Goal: Transaction & Acquisition: Purchase product/service

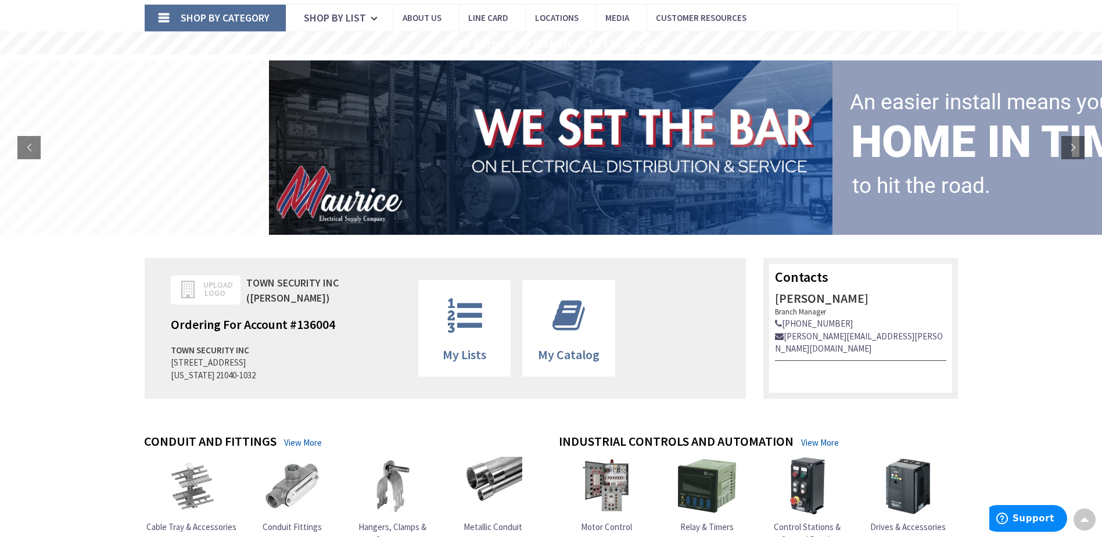
scroll to position [15, 0]
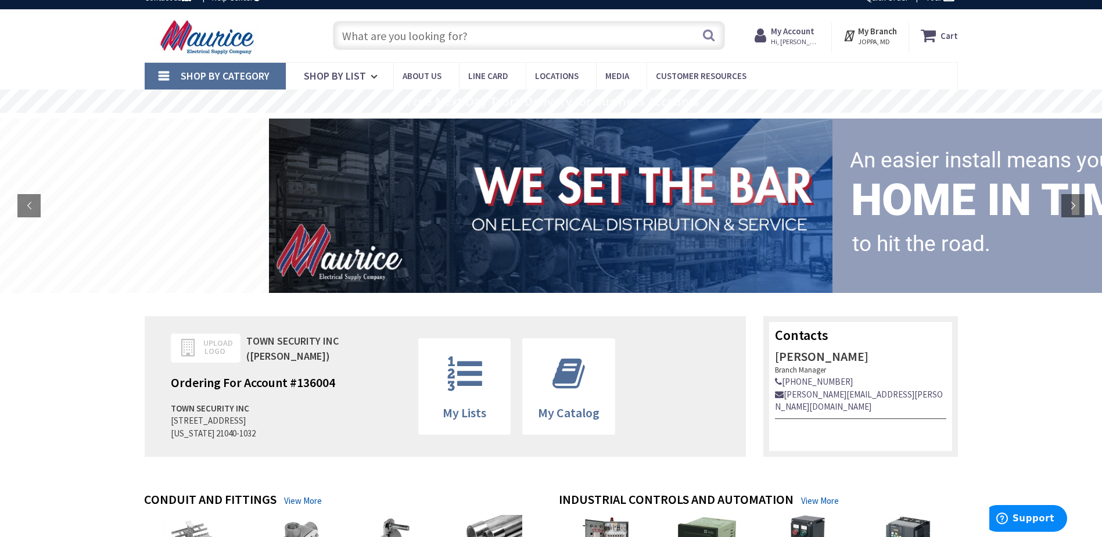
click at [434, 32] on input "text" at bounding box center [529, 35] width 392 height 29
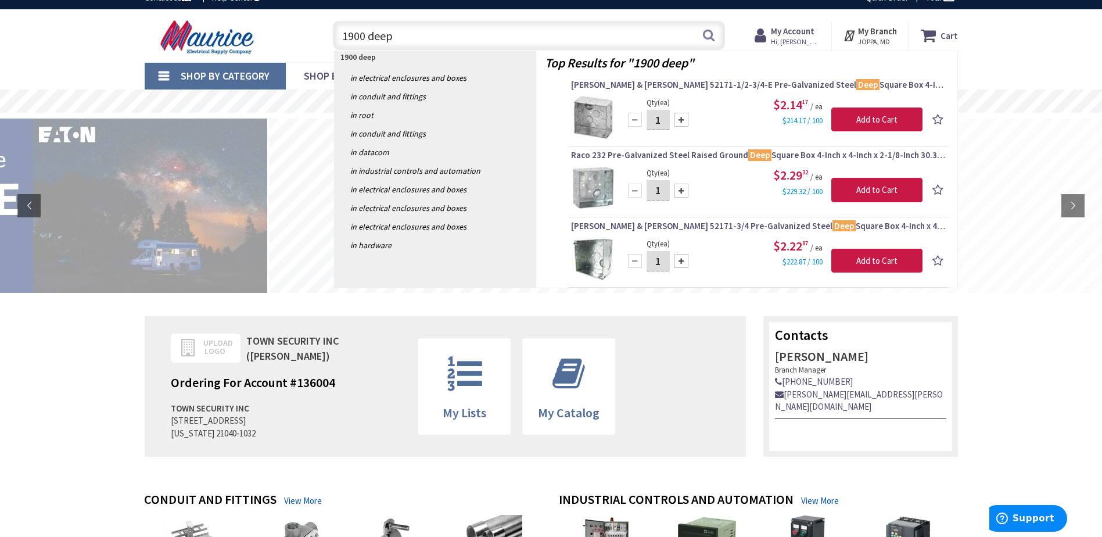
type input "1900 deep"
click at [601, 120] on img at bounding box center [593, 118] width 44 height 44
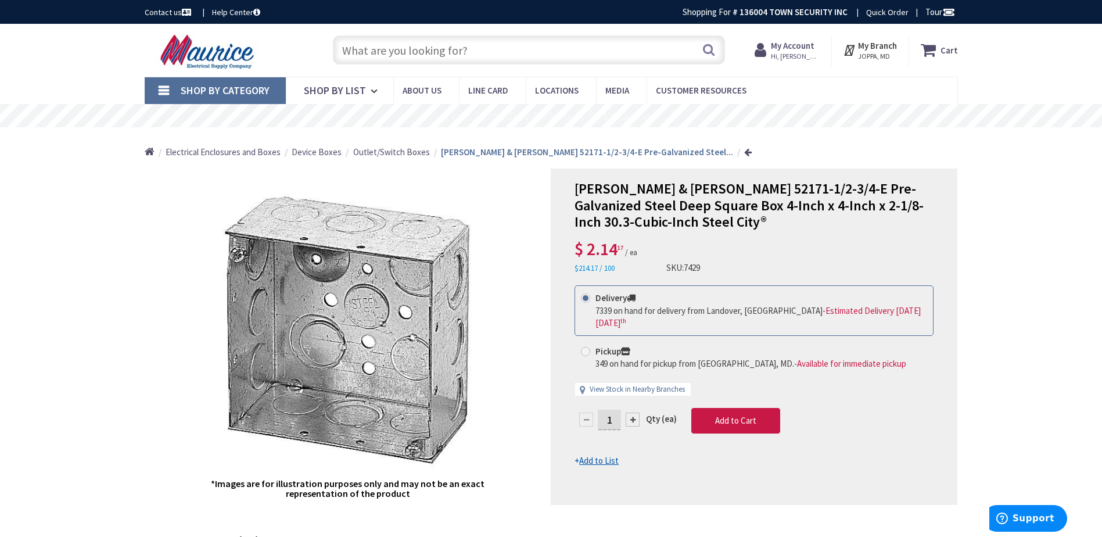
click at [633, 413] on div at bounding box center [633, 420] width 14 height 14
click at [633, 406] on div at bounding box center [754, 336] width 406 height 335
click at [606, 410] on input "2" at bounding box center [609, 420] width 23 height 20
type input "50"
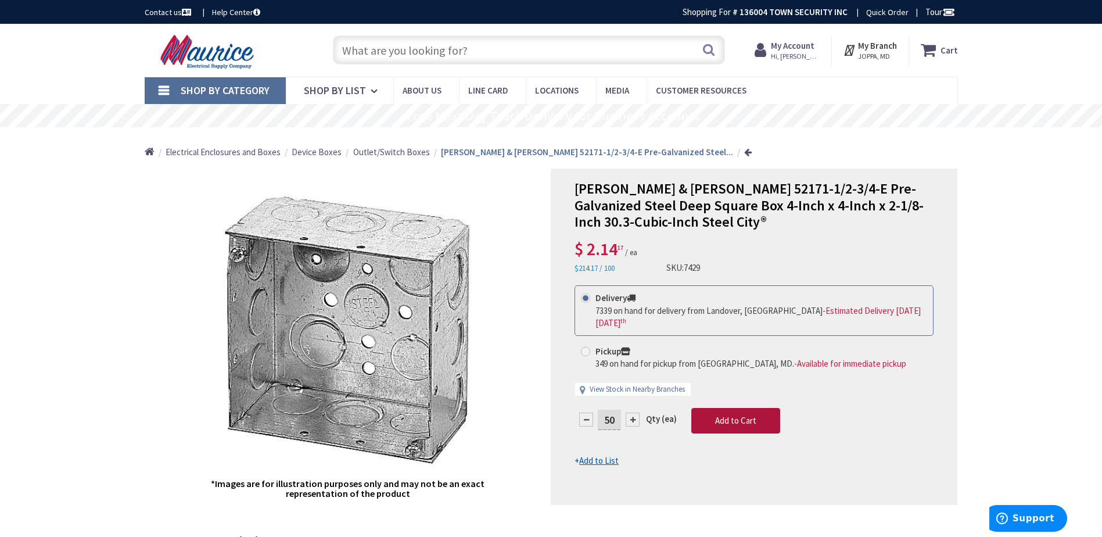
click at [732, 408] on form "This product is Discontinued Delivery 7339 on hand for delivery from Landover, …" at bounding box center [754, 375] width 359 height 181
click at [941, 52] on icon at bounding box center [931, 50] width 20 height 21
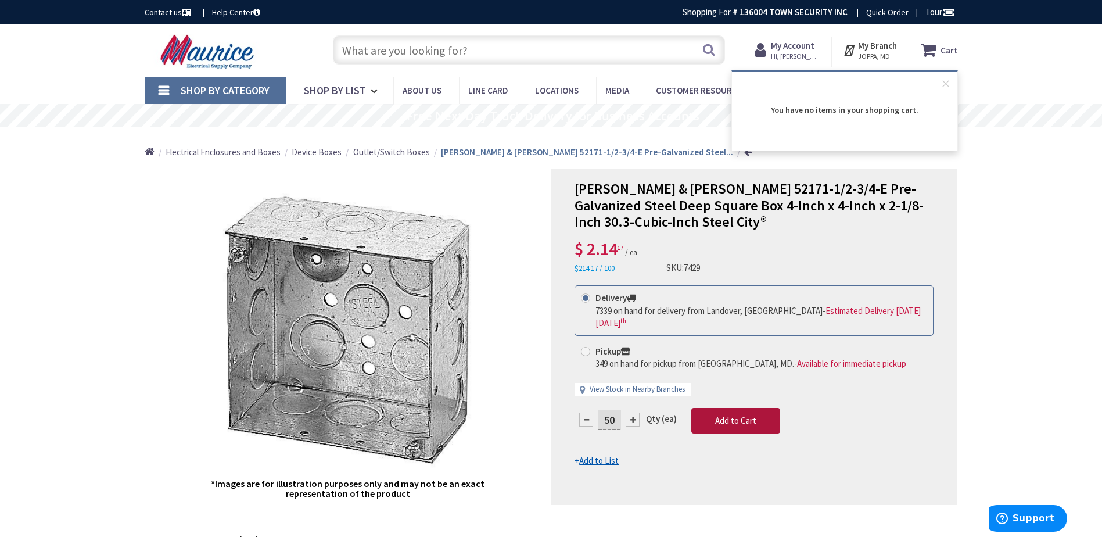
click at [738, 415] on span "Add to Cart" at bounding box center [735, 420] width 41 height 11
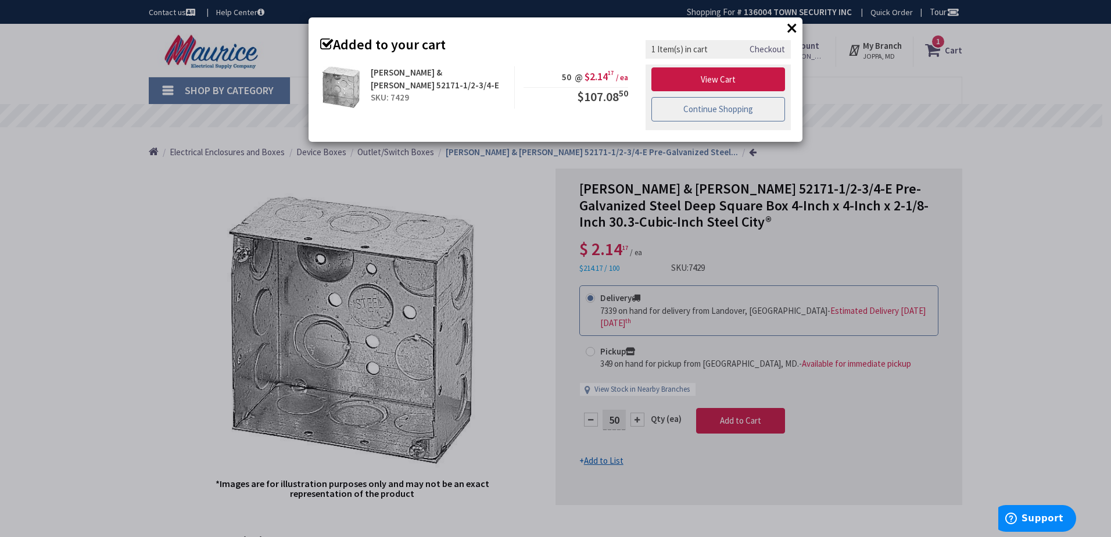
click at [718, 110] on link "Continue Shopping" at bounding box center [718, 109] width 134 height 24
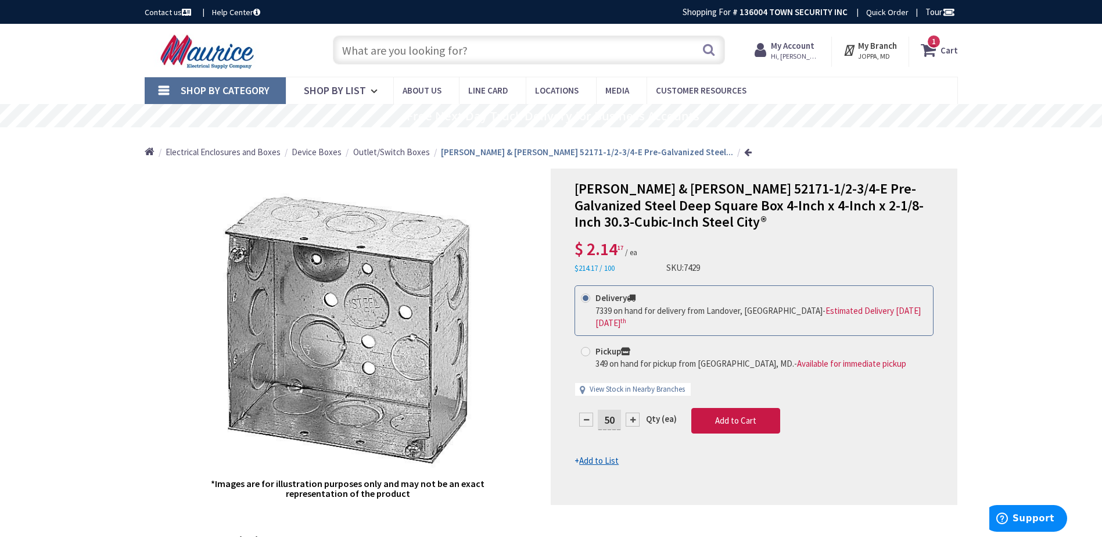
click at [425, 49] on input "text" at bounding box center [529, 49] width 392 height 29
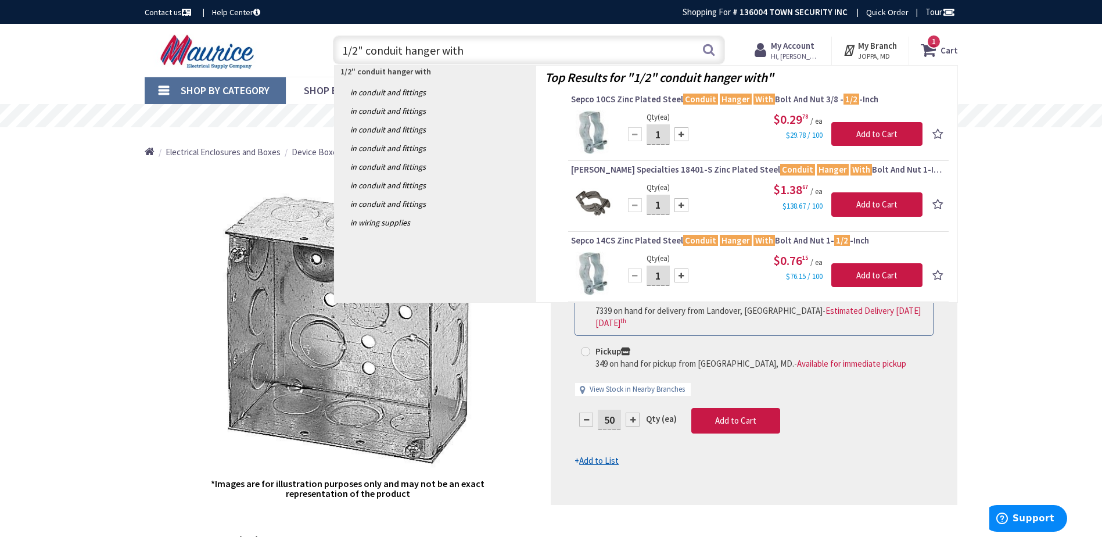
type input "1/2" conduit hanger with"
click at [658, 135] on input "1" at bounding box center [658, 134] width 23 height 20
type input "100"
click at [867, 130] on input "Add to Cart" at bounding box center [876, 134] width 91 height 24
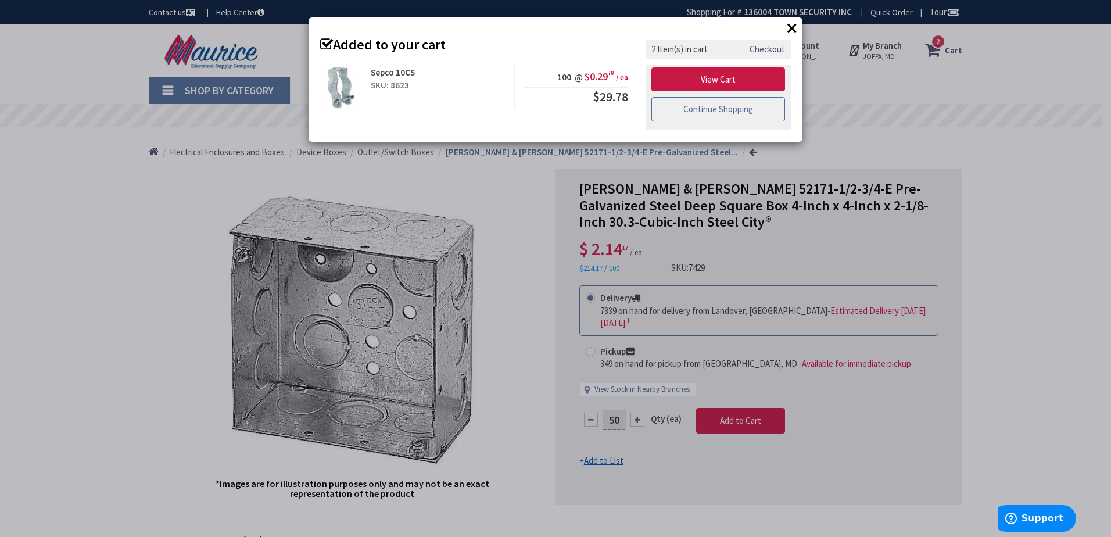
click at [717, 108] on link "Continue Shopping" at bounding box center [718, 109] width 134 height 24
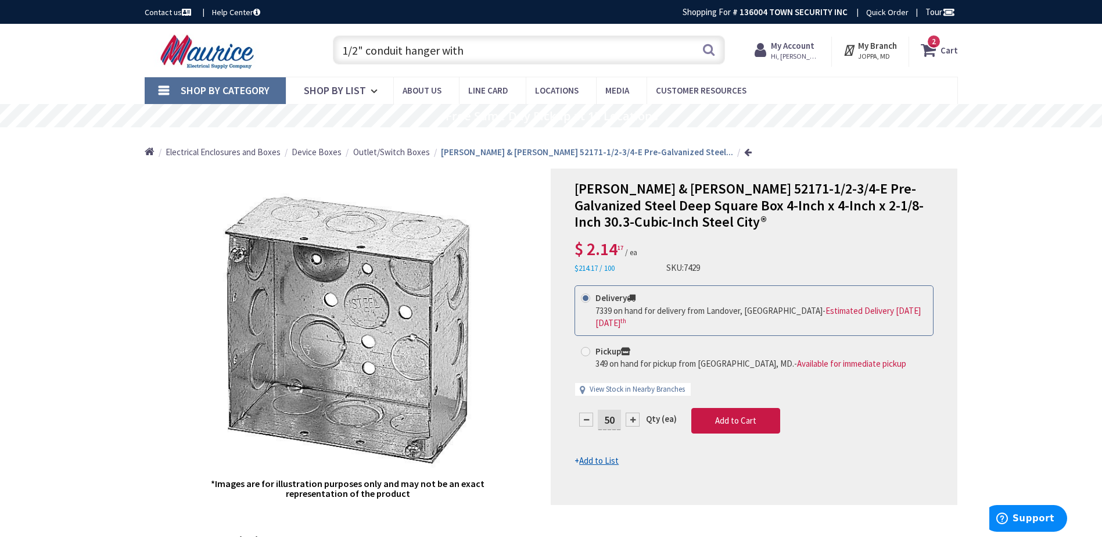
drag, startPoint x: 469, startPoint y: 52, endPoint x: 295, endPoint y: 45, distance: 174.5
click at [295, 45] on div "Toggle Nav 1/2" conduit hanger with 1/2" conduit hanger with Search 2 2 2 items…" at bounding box center [551, 50] width 831 height 39
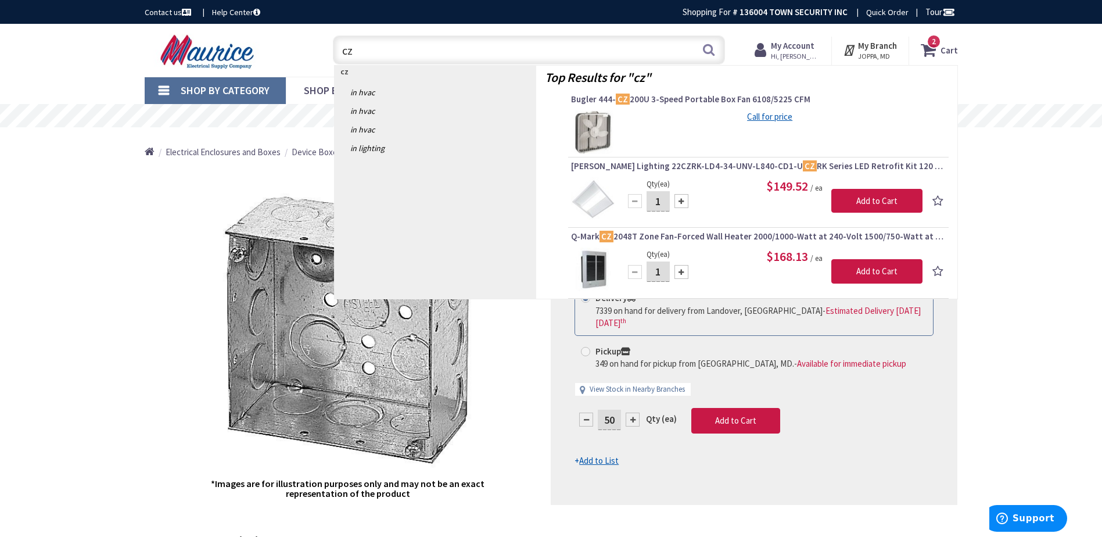
drag, startPoint x: 371, startPoint y: 52, endPoint x: 296, endPoint y: 38, distance: 76.3
click at [318, 51] on div "cz cz Search 2" at bounding box center [525, 49] width 415 height 37
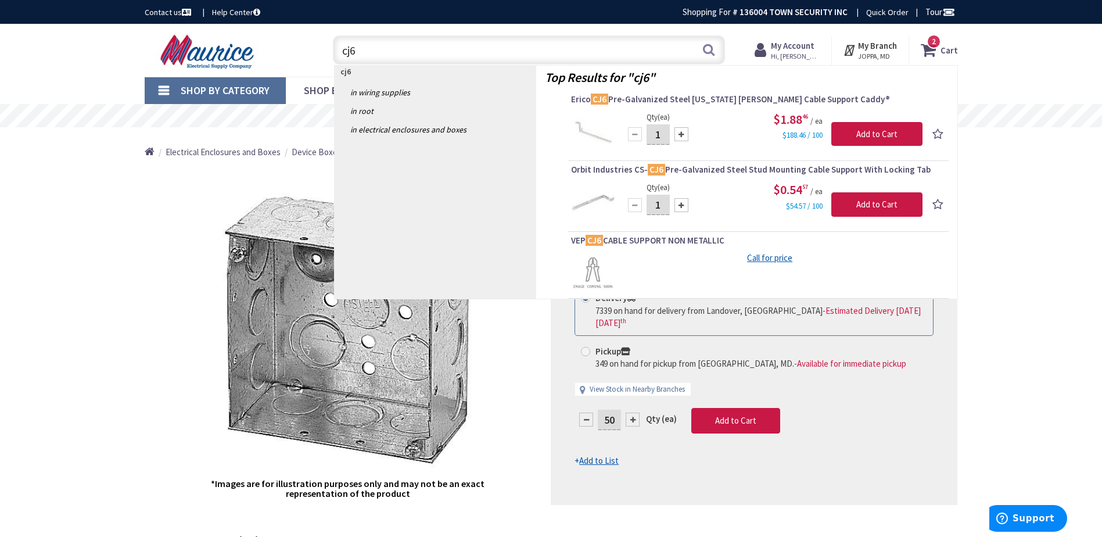
type input "cj6"
click at [660, 206] on input "1" at bounding box center [658, 205] width 23 height 20
type input "100"
click at [886, 202] on input "Add to Cart" at bounding box center [876, 204] width 91 height 24
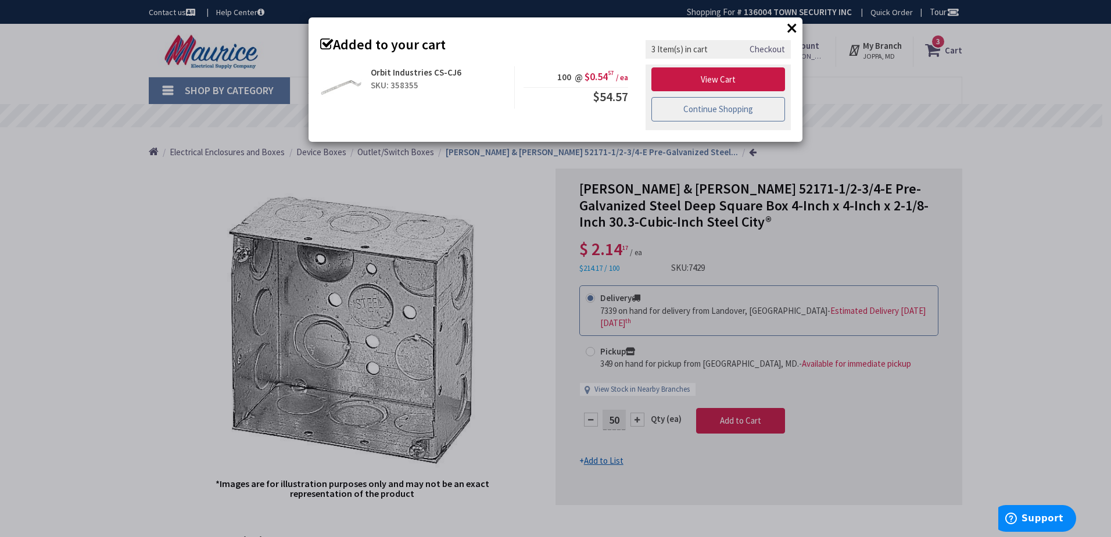
click at [700, 110] on link "Continue Shopping" at bounding box center [718, 109] width 134 height 24
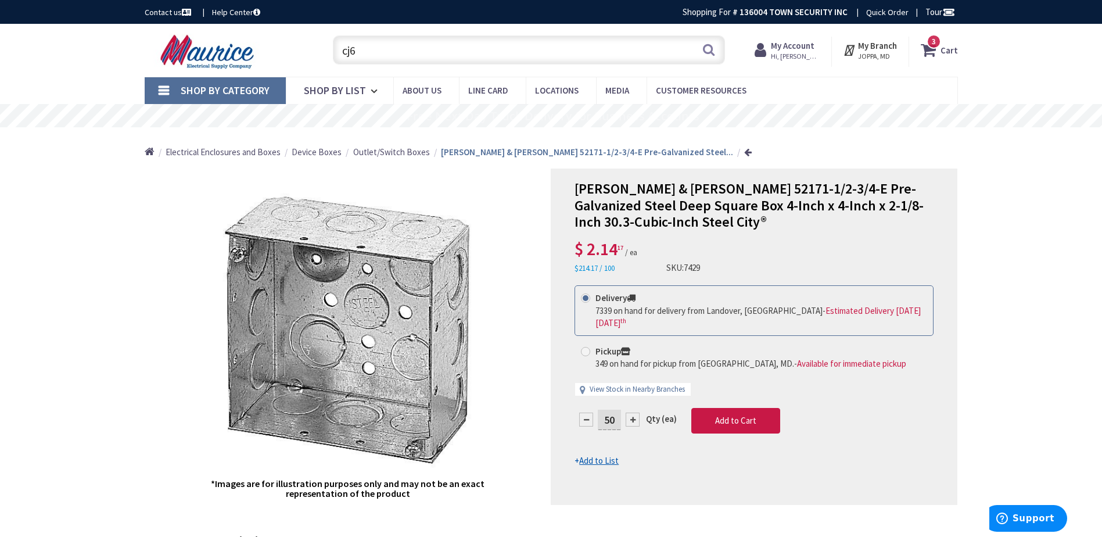
drag, startPoint x: 408, startPoint y: 52, endPoint x: 264, endPoint y: 56, distance: 143.5
click at [264, 56] on div "Toggle Nav cj6 cj6 Search 3 3 3 items Cart My Cart 3" at bounding box center [551, 50] width 831 height 39
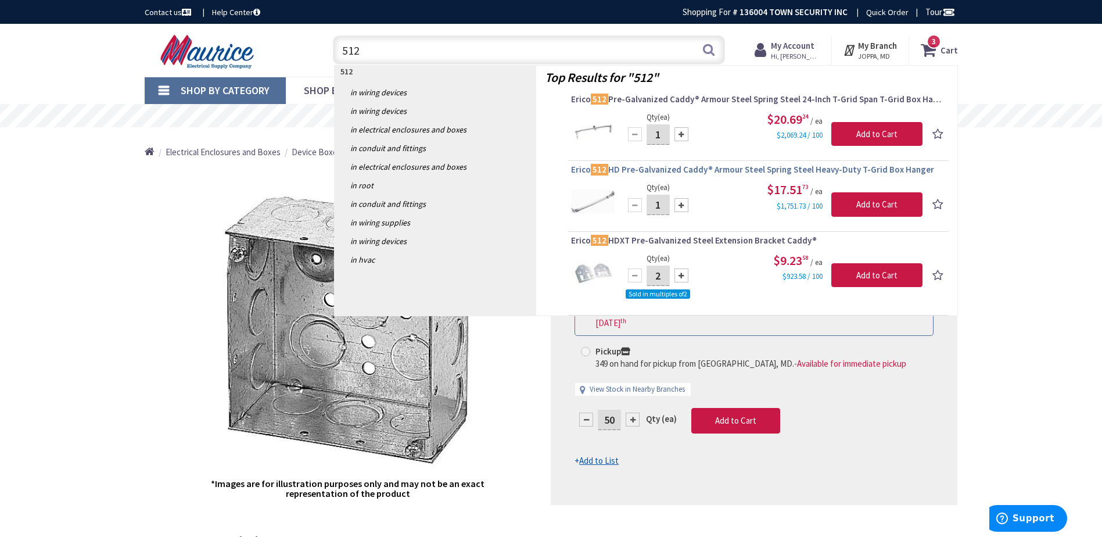
type input "512"
click at [637, 170] on span "Erico 512 HD Pre-Galvanized Caddy® Armour Steel Spring Steel Heavy-Duty T-Grid …" at bounding box center [758, 170] width 375 height 12
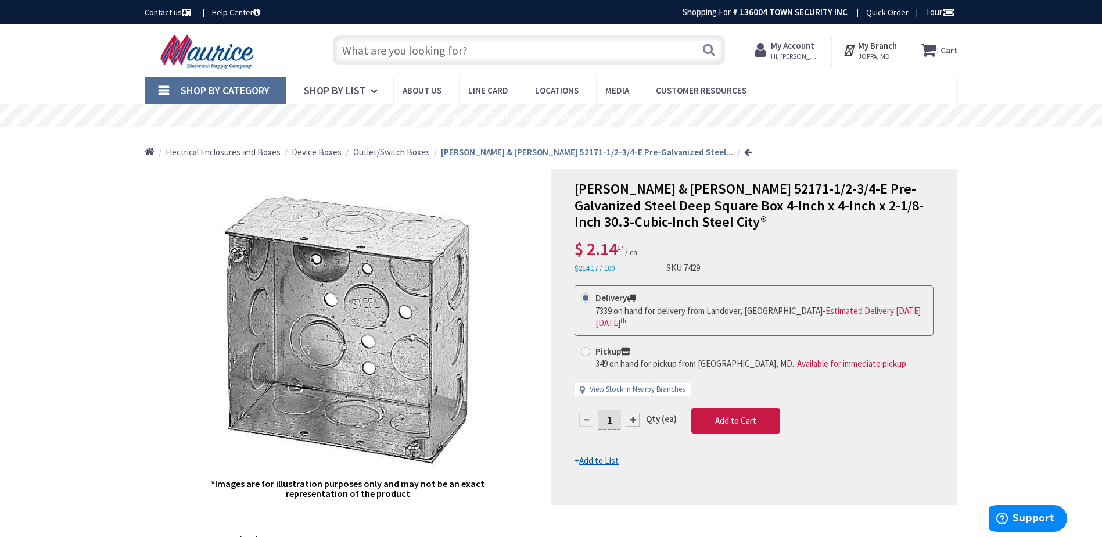
click at [355, 47] on input "text" at bounding box center [529, 49] width 392 height 29
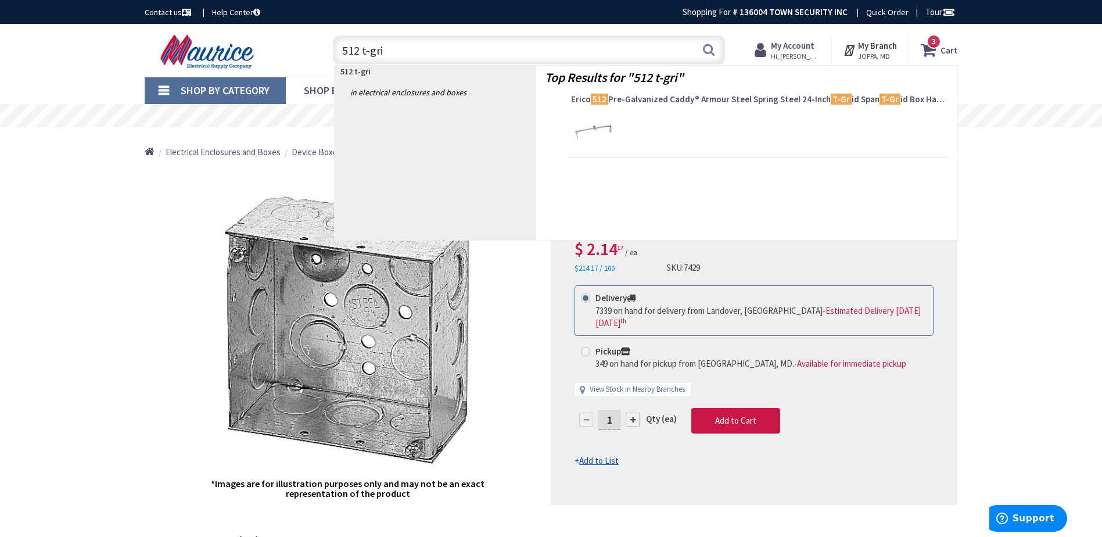
type input "512 t-grid"
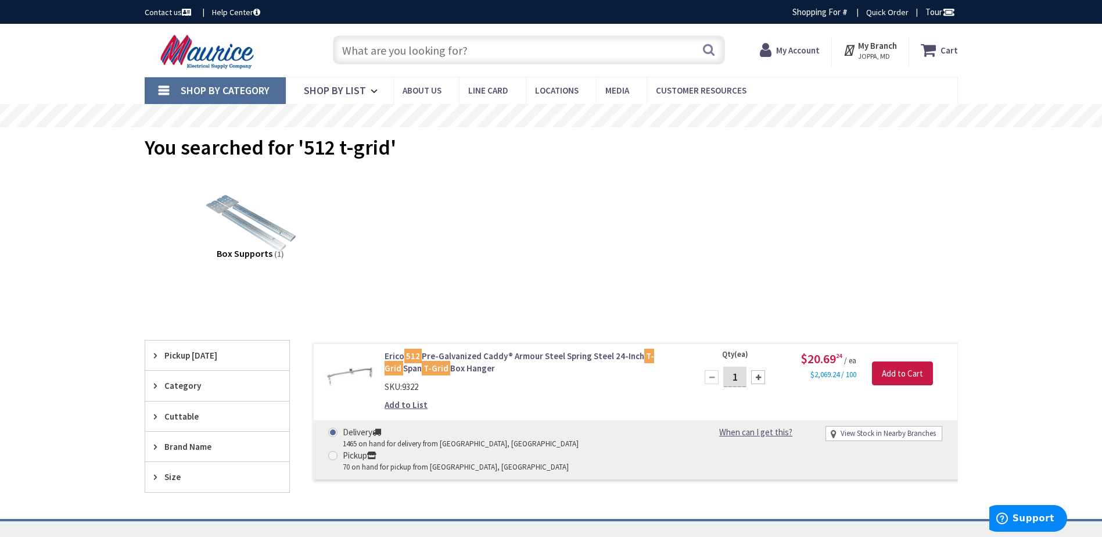
click at [399, 51] on input "text" at bounding box center [529, 49] width 392 height 29
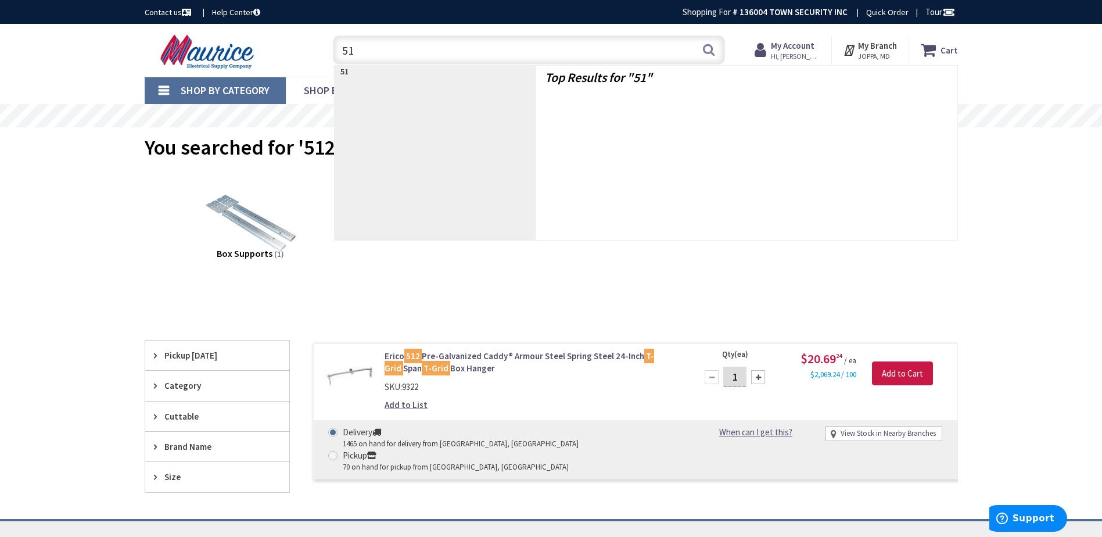
type input "512"
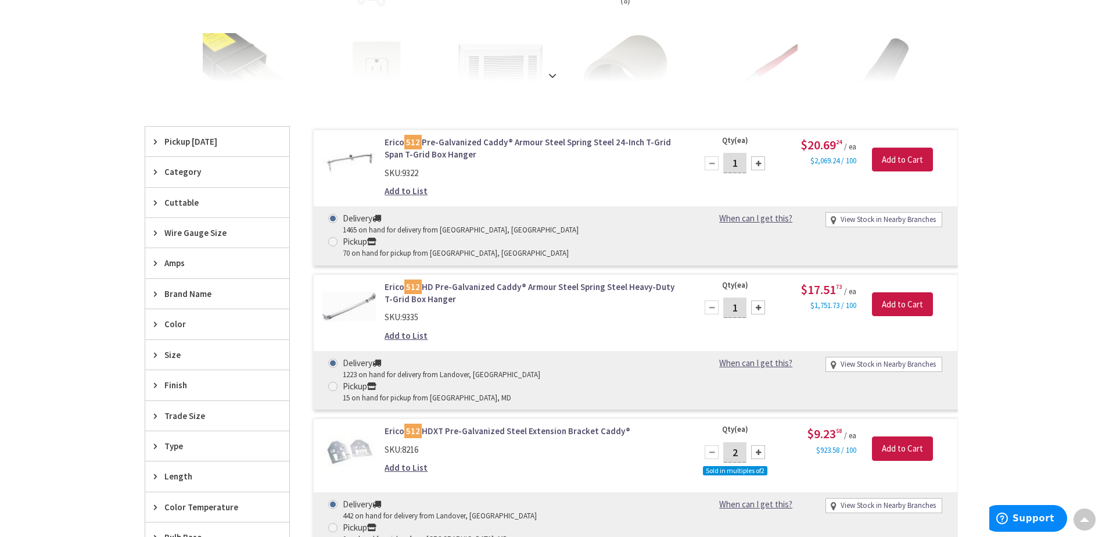
scroll to position [232, 0]
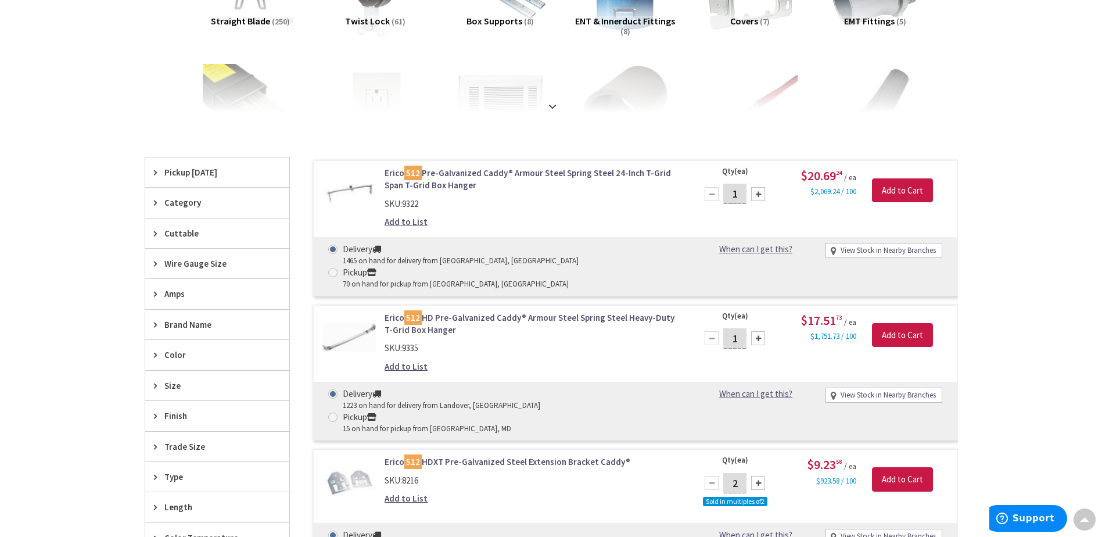
click at [733, 328] on input "1" at bounding box center [734, 338] width 23 height 20
type input "50"
click at [899, 323] on input "Add to Cart" at bounding box center [902, 335] width 61 height 24
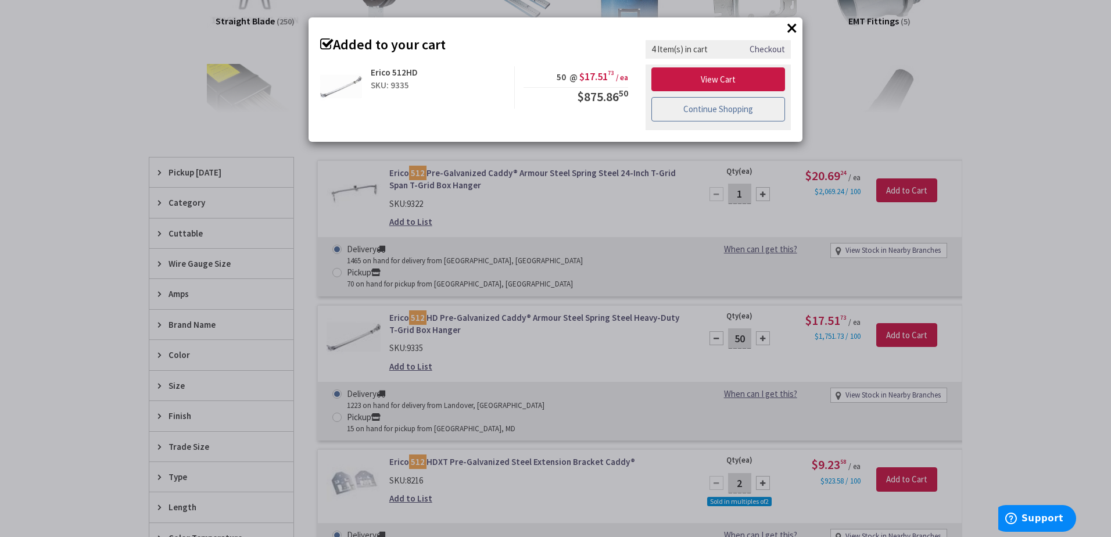
click at [702, 109] on link "Continue Shopping" at bounding box center [718, 109] width 134 height 24
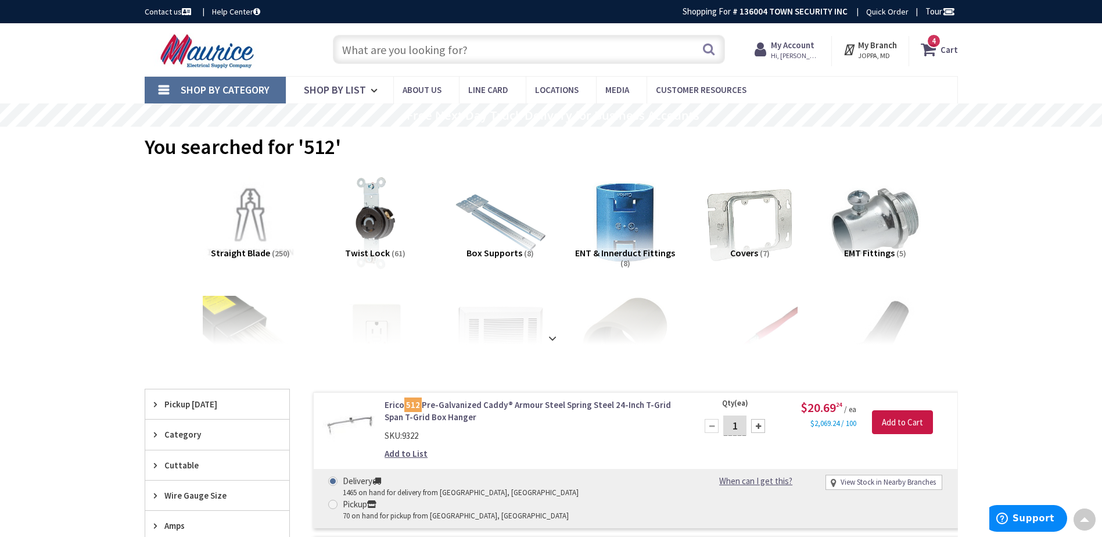
scroll to position [0, 0]
click at [945, 53] on strong "Cart" at bounding box center [949, 50] width 17 height 21
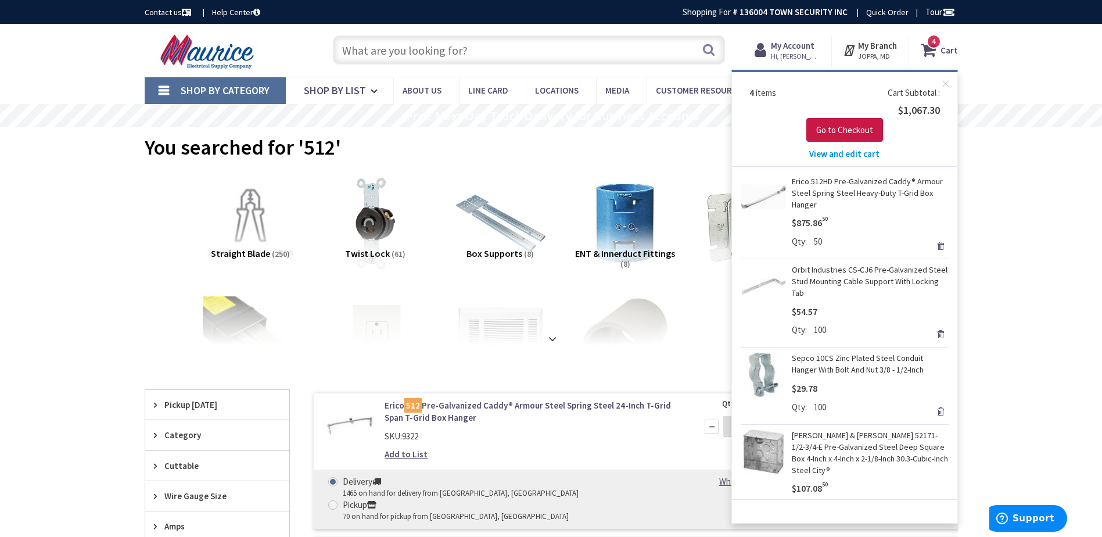
click at [837, 155] on span "View and edit cart" at bounding box center [844, 153] width 70 height 11
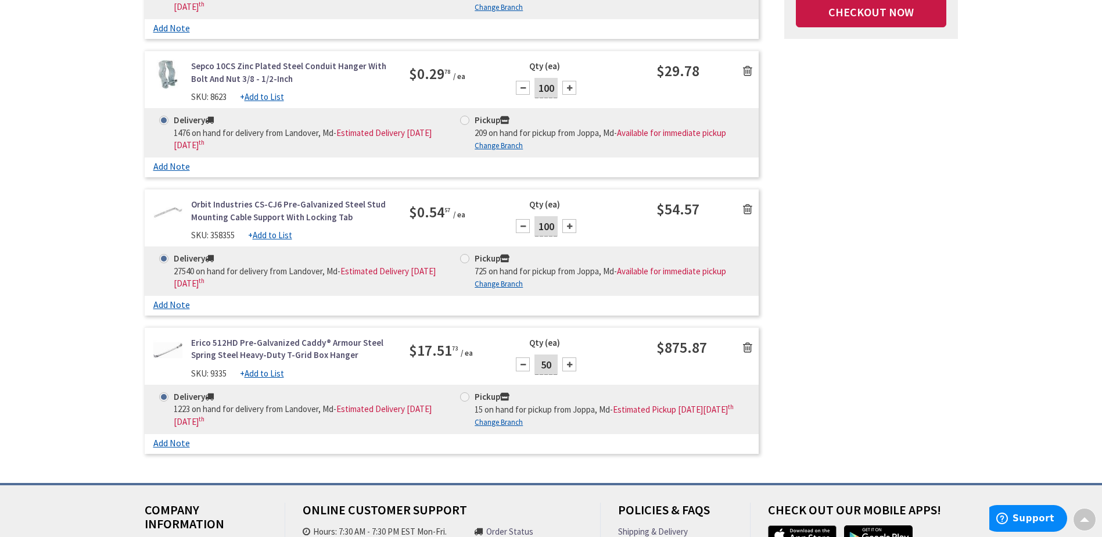
scroll to position [349, 0]
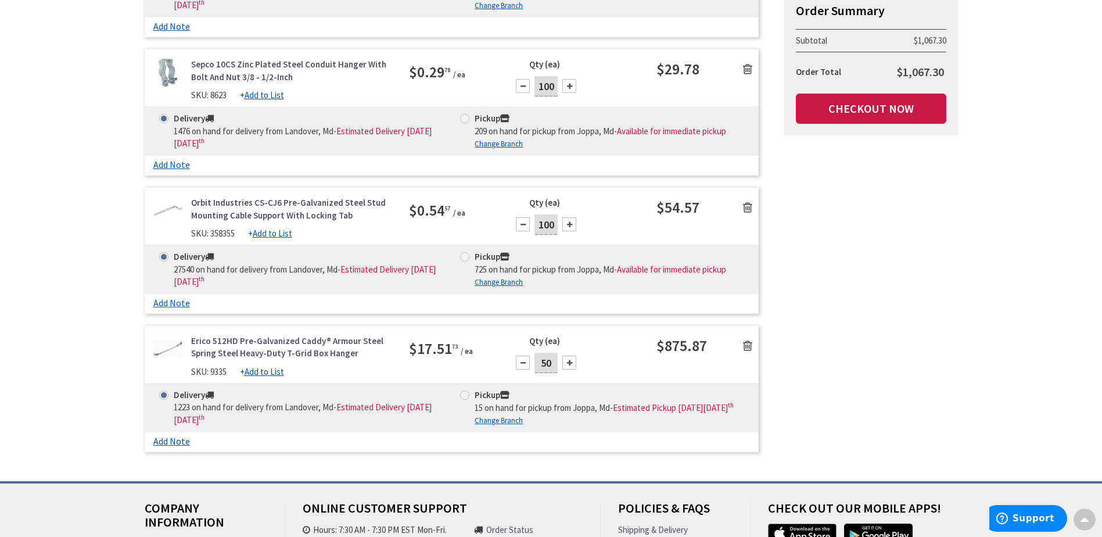
click at [522, 363] on div at bounding box center [523, 363] width 14 height 14
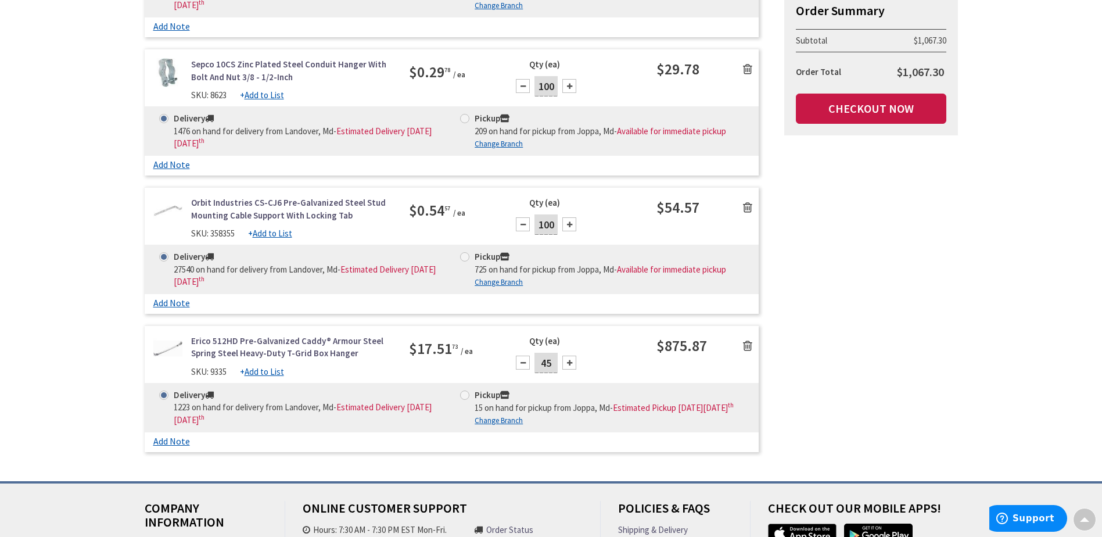
click at [522, 363] on div at bounding box center [523, 363] width 14 height 14
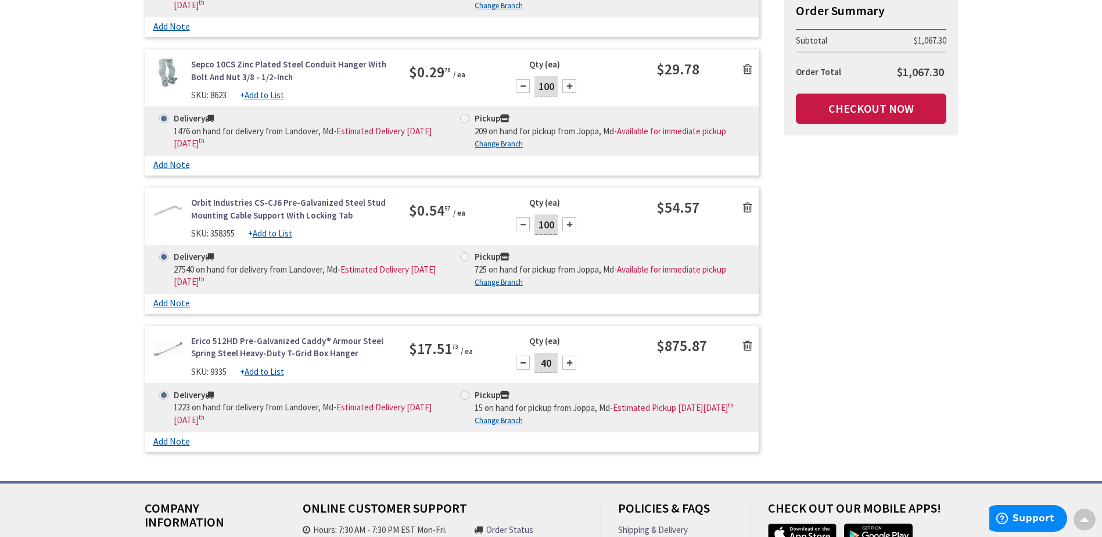
click at [522, 363] on div at bounding box center [523, 363] width 14 height 14
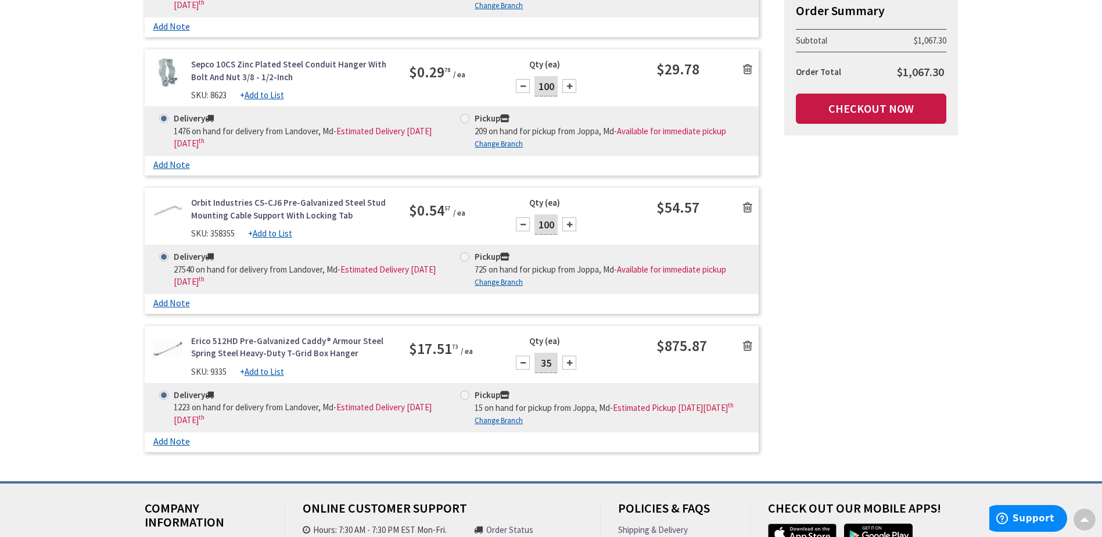
click at [522, 363] on div at bounding box center [523, 363] width 14 height 14
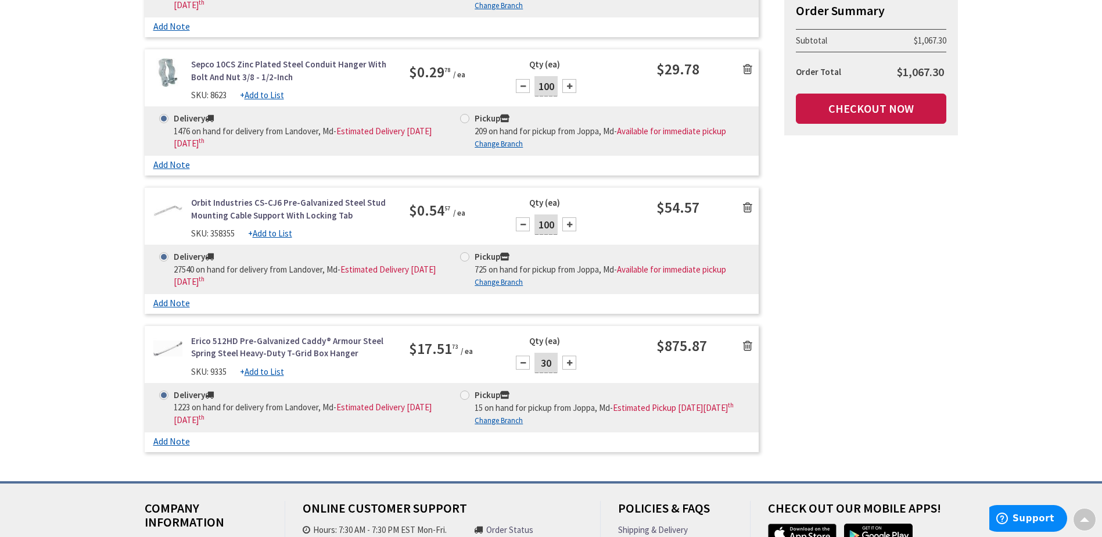
click at [522, 363] on div at bounding box center [523, 363] width 14 height 14
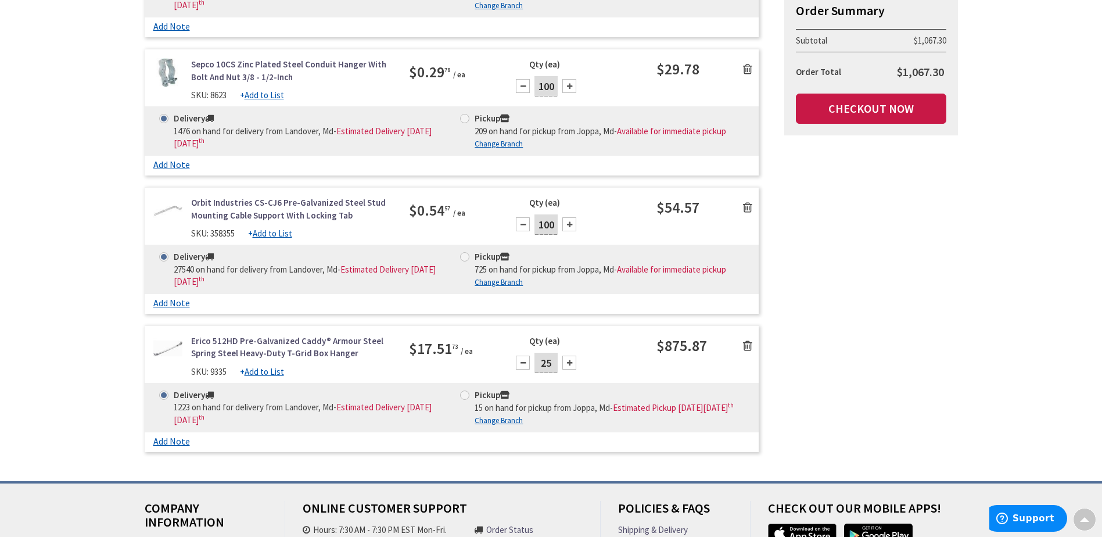
click at [522, 363] on div at bounding box center [523, 363] width 14 height 14
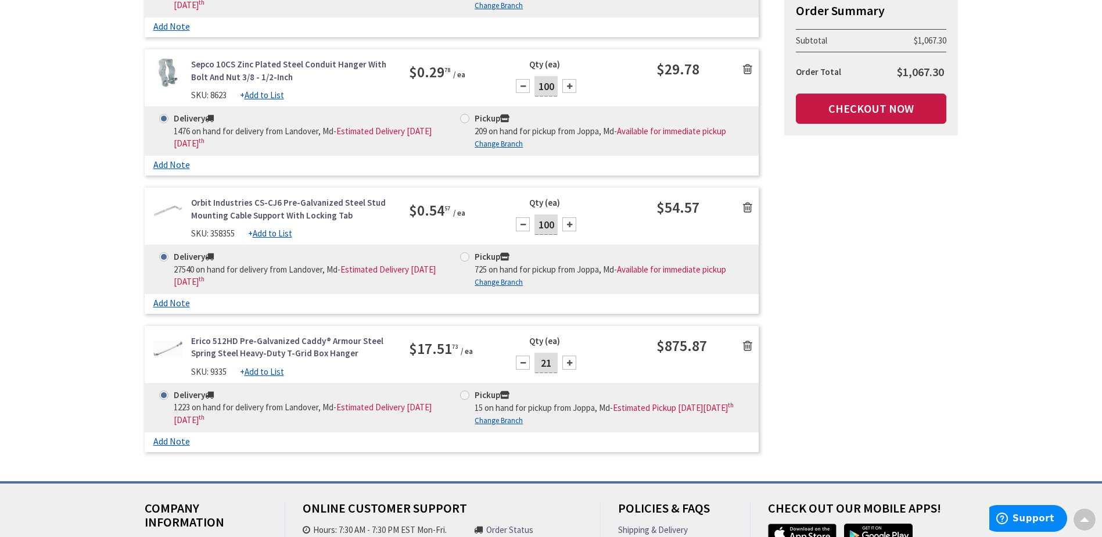
type input "20"
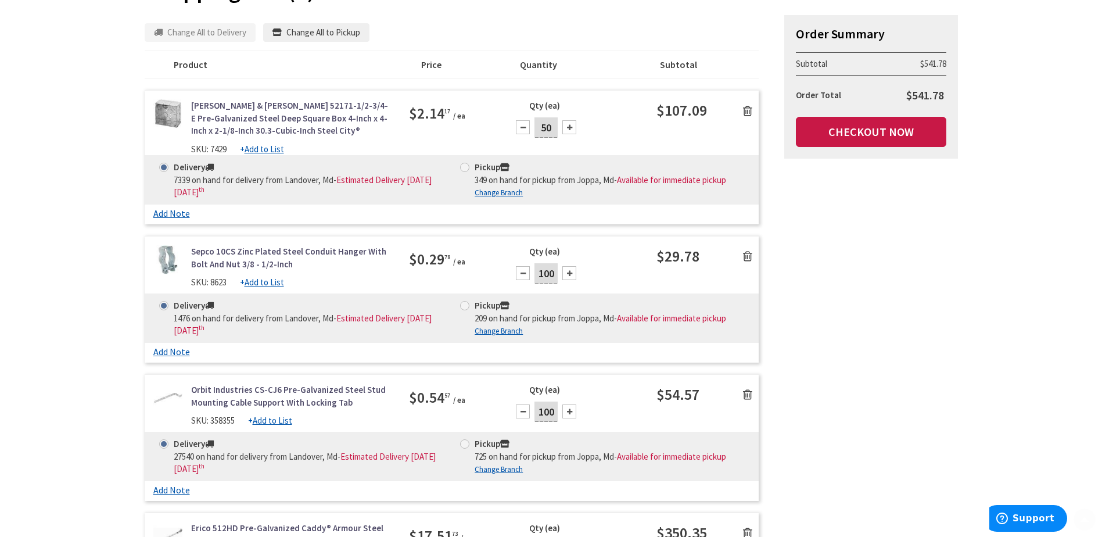
scroll to position [174, 0]
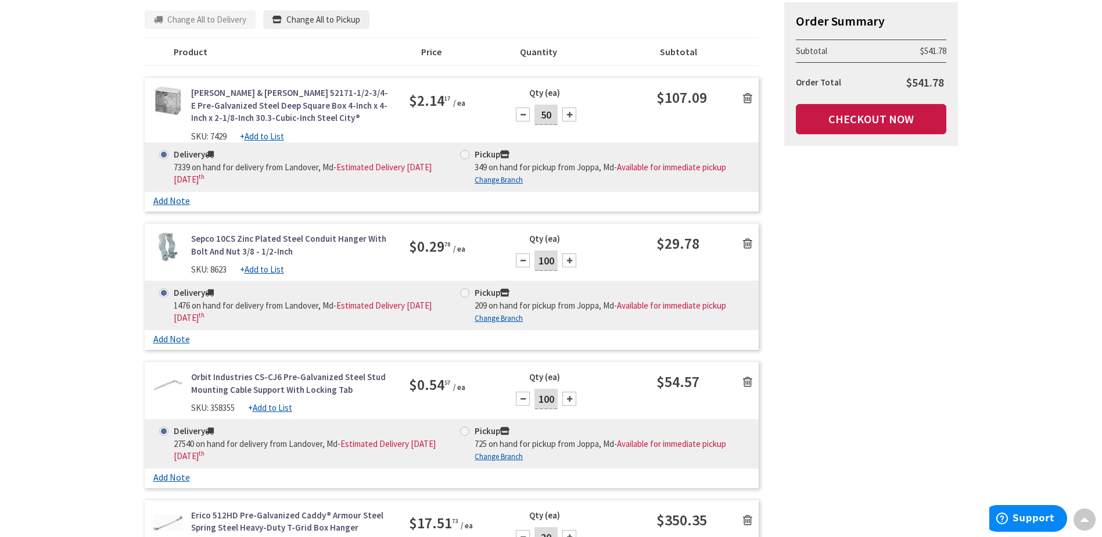
click at [171, 199] on link "Add Note" at bounding box center [171, 200] width 37 height 11
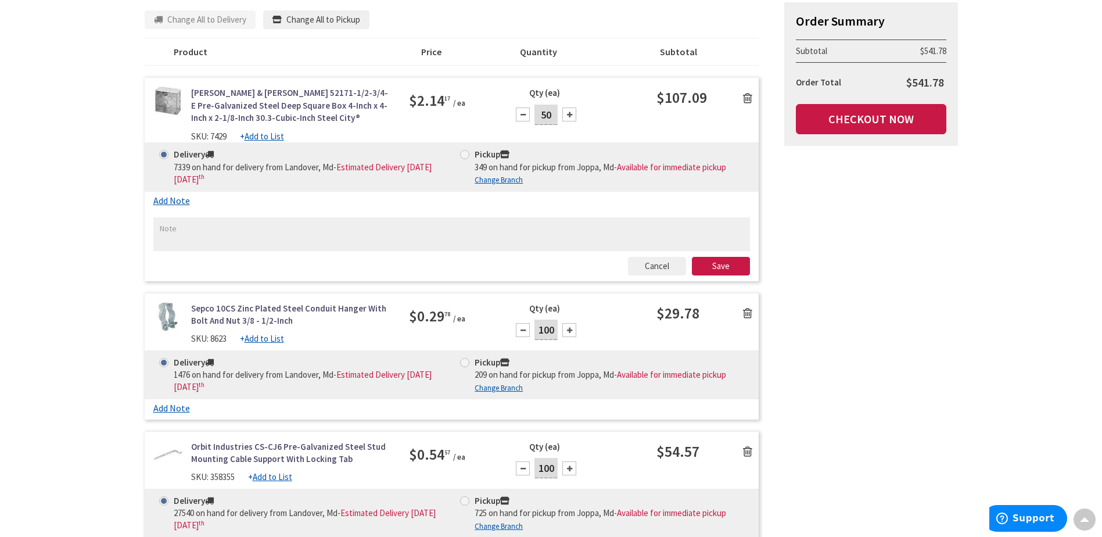
click at [200, 231] on textarea at bounding box center [451, 234] width 597 height 34
drag, startPoint x: 159, startPoint y: 229, endPoint x: 331, endPoint y: 235, distance: 172.1
click at [331, 235] on textarea "DELIVERIES ACCEPTED BETWEEN 7:30 AM - 4:00 PM" at bounding box center [451, 234] width 597 height 34
type textarea "DELIVERIES ACCEPTED BETWEEN 7:30 AM - 4:00 PM"
click at [167, 408] on link "Add Note" at bounding box center [171, 408] width 37 height 11
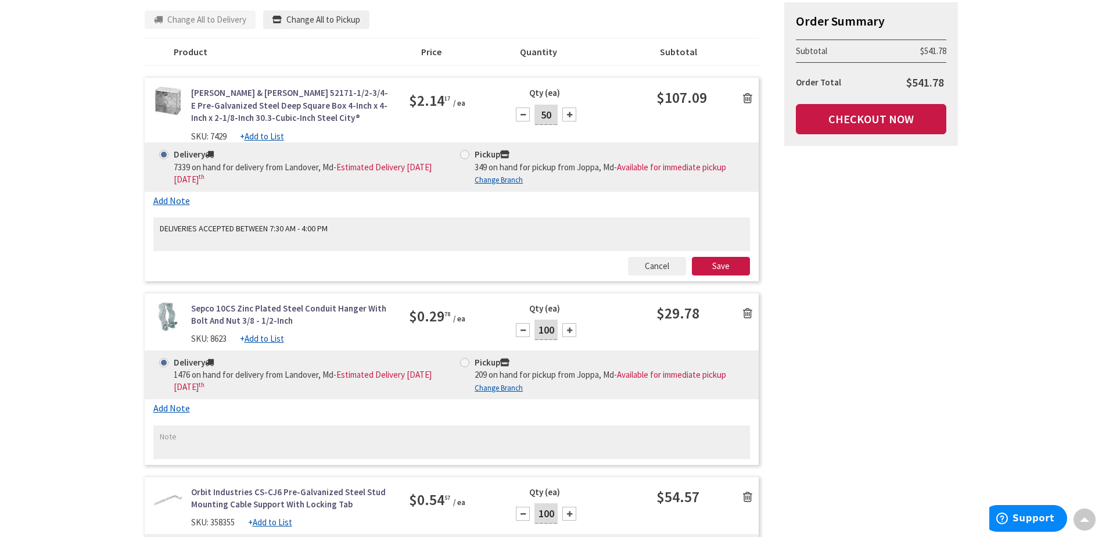
click at [178, 433] on textarea at bounding box center [451, 442] width 597 height 34
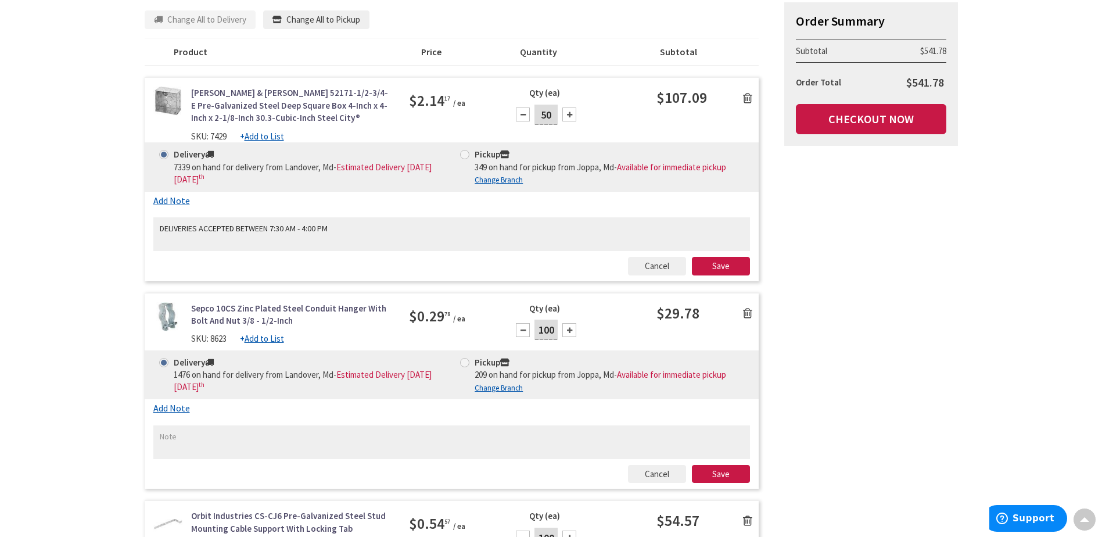
paste textarea "DELIVERIES ACCEPTED BETWEEN 7:30 AM - 4:00 PM"
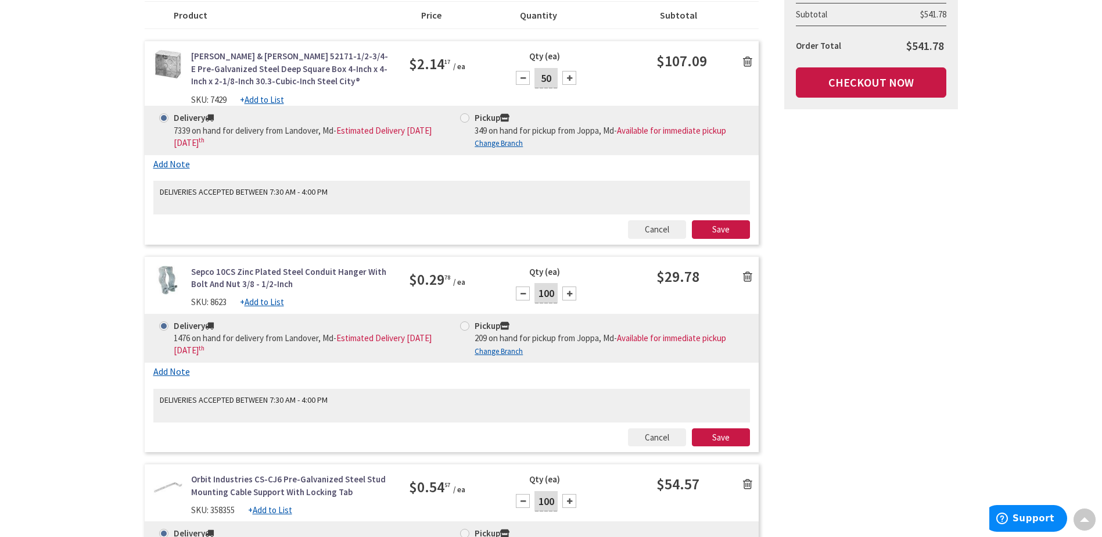
scroll to position [407, 0]
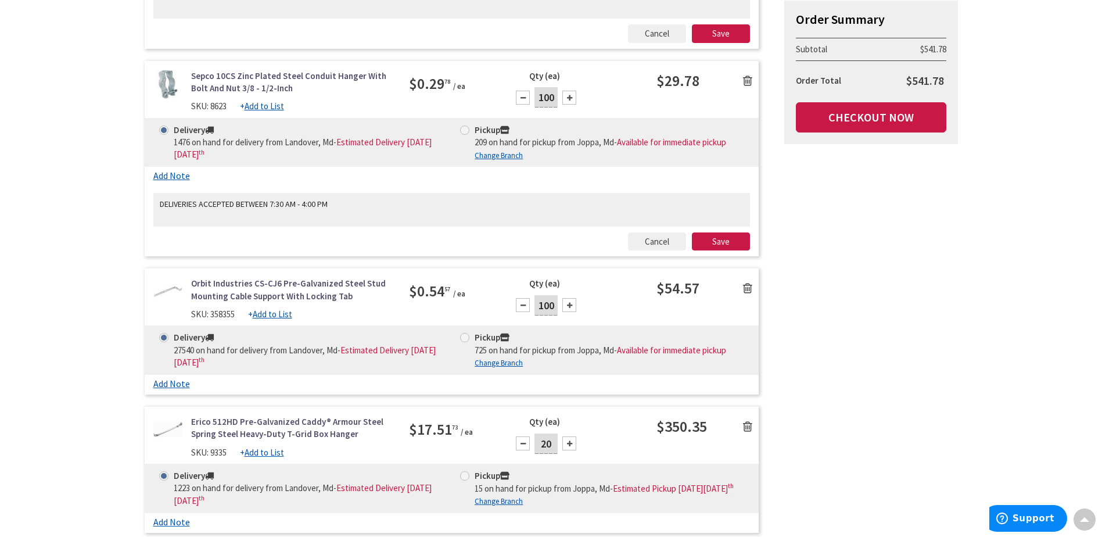
type textarea "DELIVERIES ACCEPTED BETWEEN 7:30 AM - 4:00 PM"
click at [177, 384] on link "Add Note" at bounding box center [171, 383] width 37 height 11
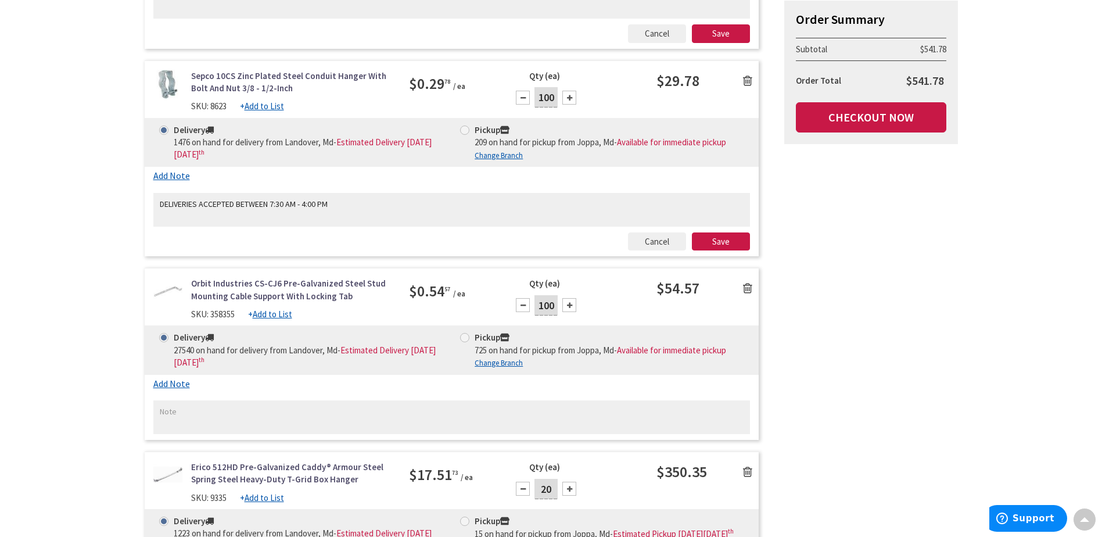
click at [184, 408] on textarea at bounding box center [451, 417] width 597 height 34
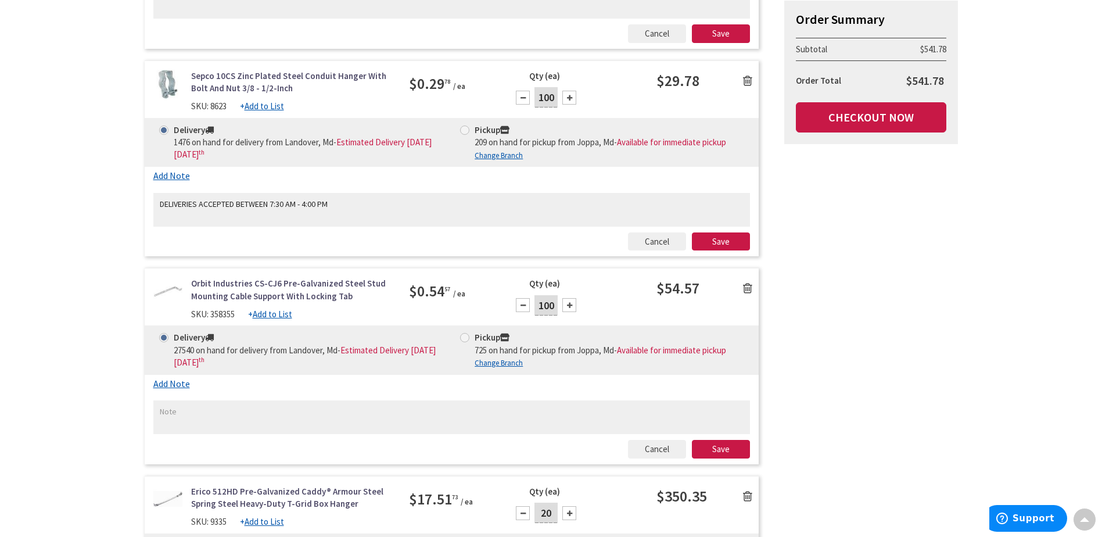
paste textarea "DELIVERIES ACCEPTED BETWEEN 7:30 AM - 4:00 PM"
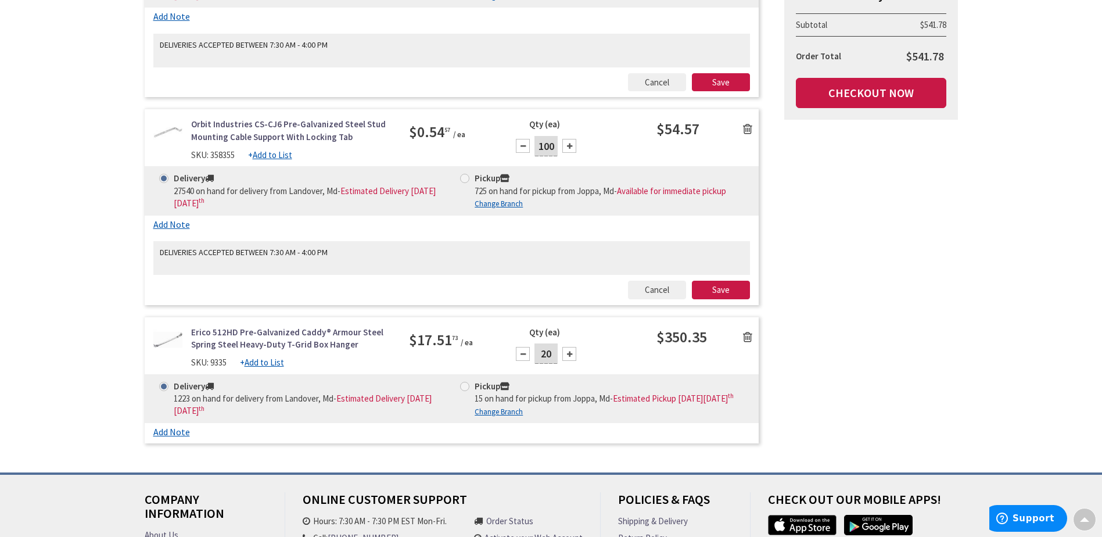
scroll to position [639, 0]
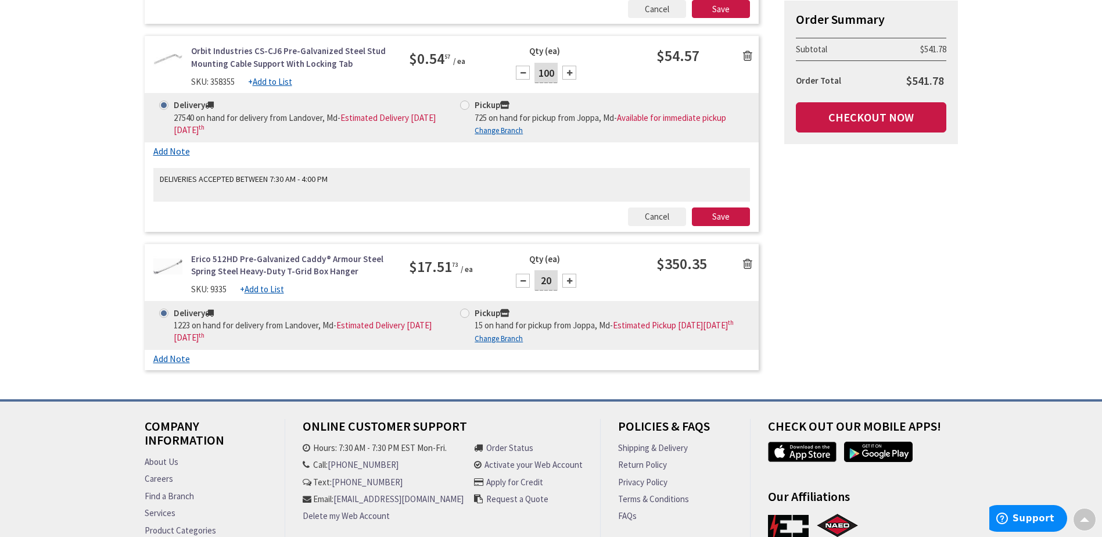
type textarea "DELIVERIES ACCEPTED BETWEEN 7:30 AM - 4:00 PM"
click at [184, 364] on link "Add Note" at bounding box center [171, 358] width 37 height 11
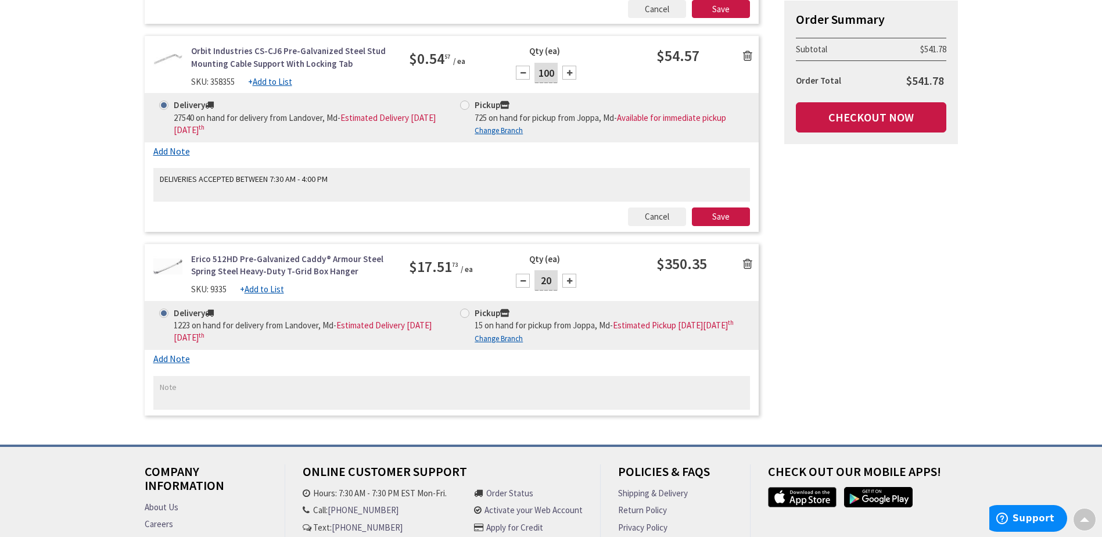
click at [192, 396] on textarea at bounding box center [451, 393] width 597 height 34
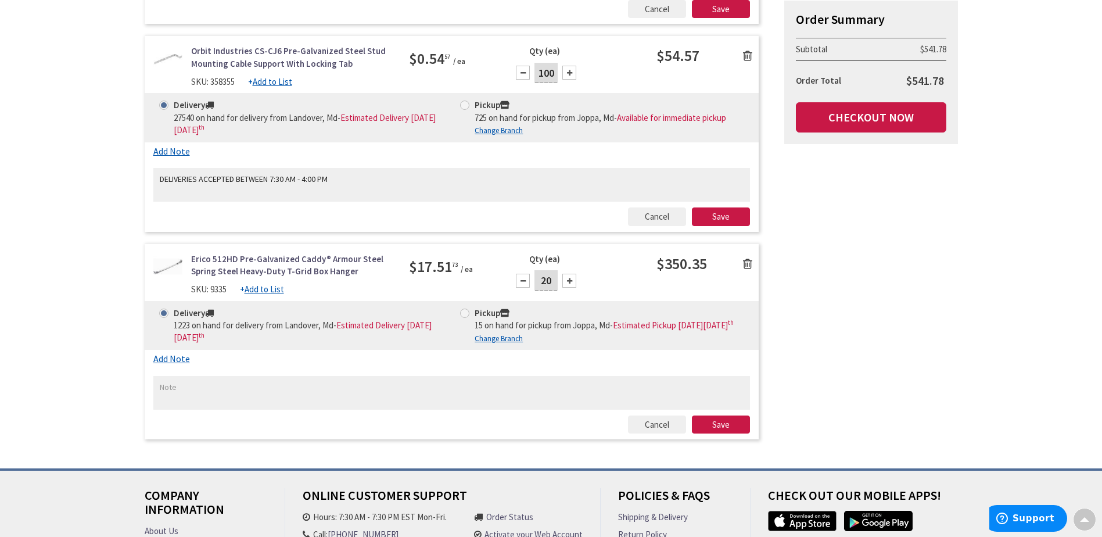
paste textarea "DELIVERIES ACCEPTED BETWEEN 7:30 AM - 4:00 PM"
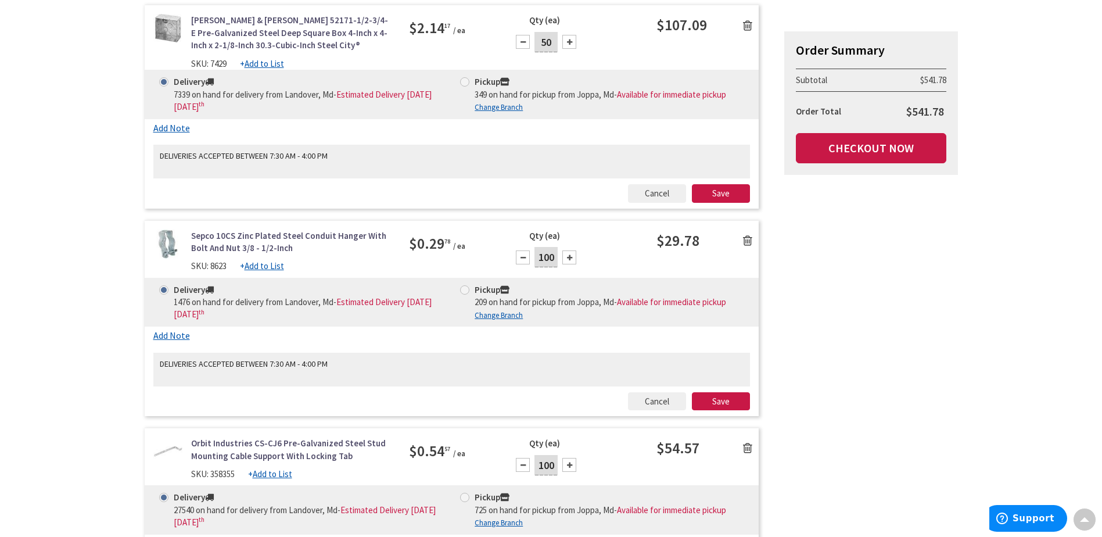
scroll to position [174, 0]
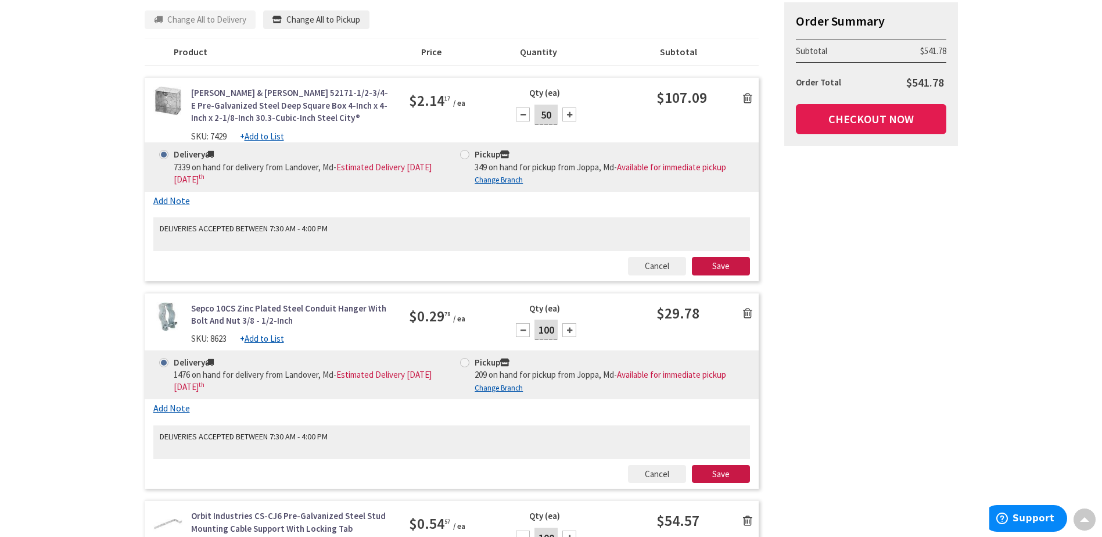
type textarea "DELIVERIES ACCEPTED BETWEEN 7:30 AM - 4:00 PM"
click at [861, 118] on link "Checkout Now" at bounding box center [871, 119] width 150 height 30
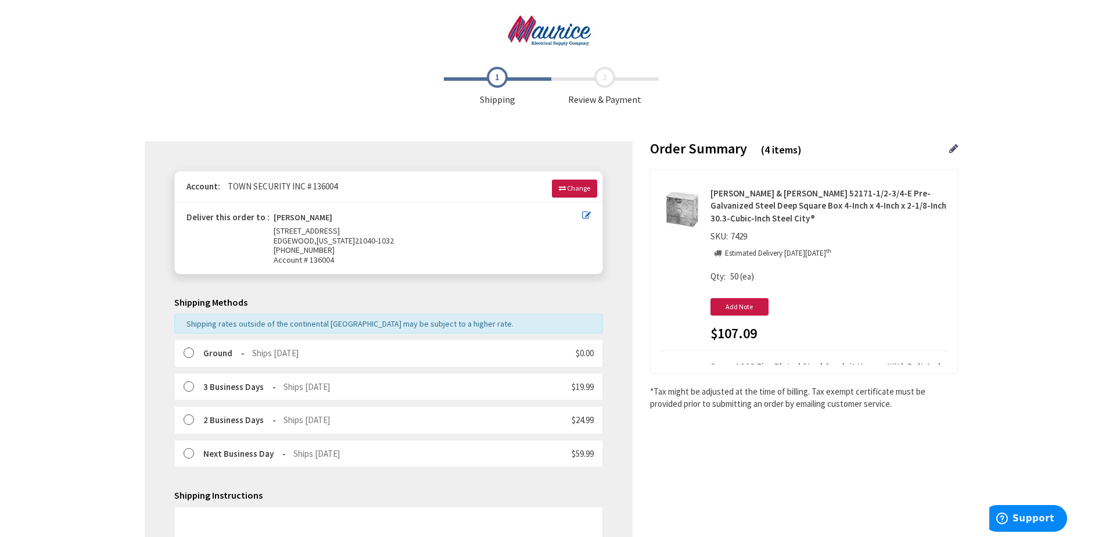
click at [186, 353] on label at bounding box center [193, 353] width 18 height 12
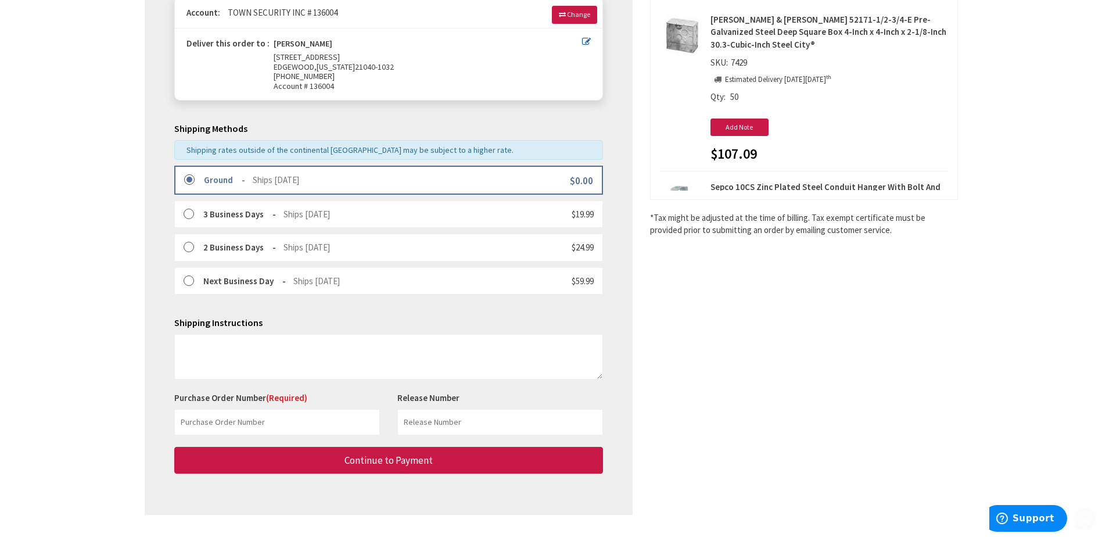
scroll to position [174, 0]
click at [195, 342] on textarea at bounding box center [388, 355] width 429 height 45
paste textarea "DELIVERIES ACCEPTED BETWEEN 7:30 AM - 4:00 PM"
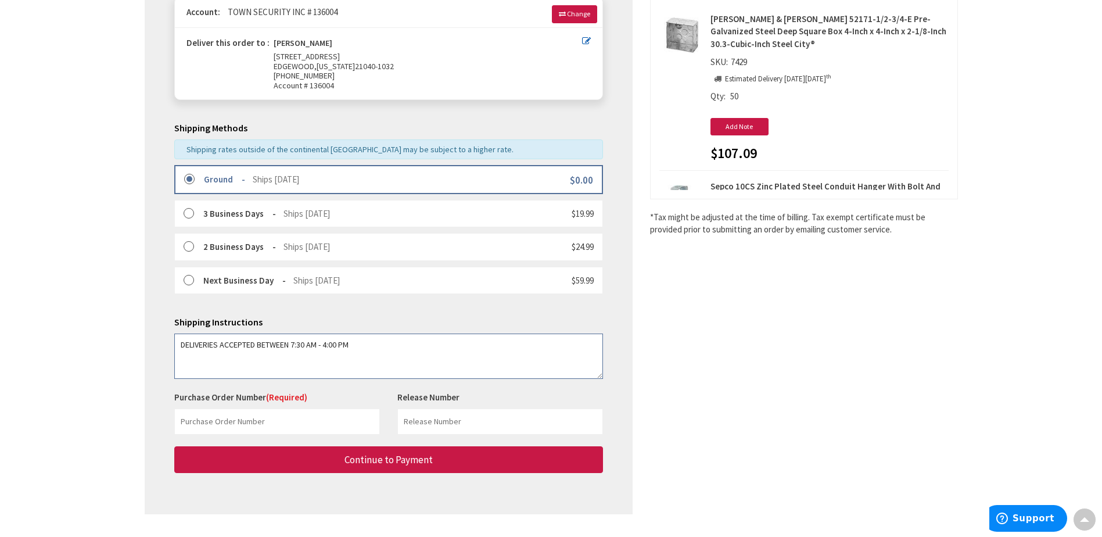
type textarea "DELIVERIES ACCEPTED BETWEEN 7:30 AM - 4:00 PM"
click at [256, 421] on input "text" at bounding box center [277, 421] width 206 height 26
type input "T"
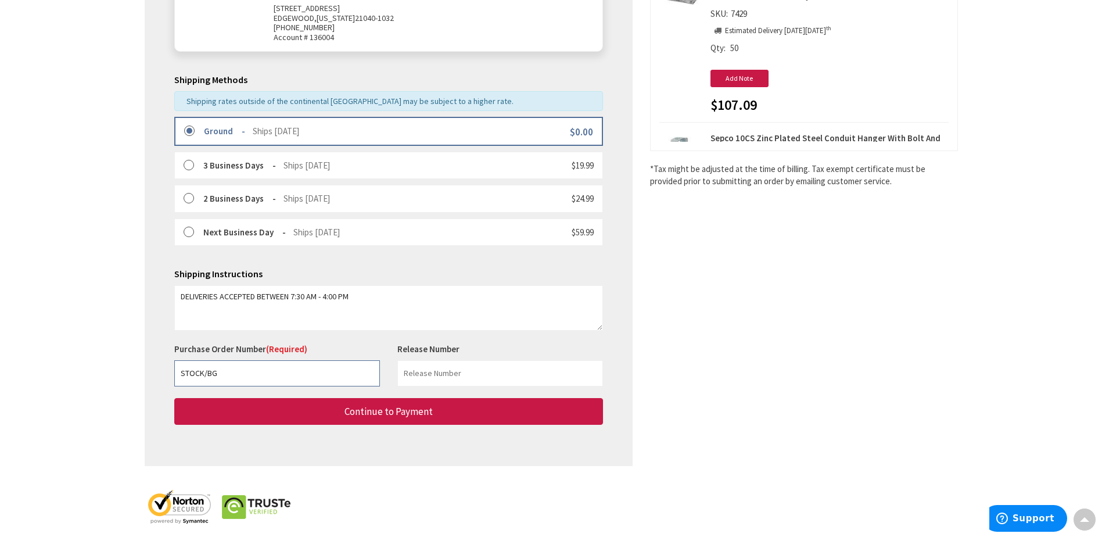
scroll to position [236, 0]
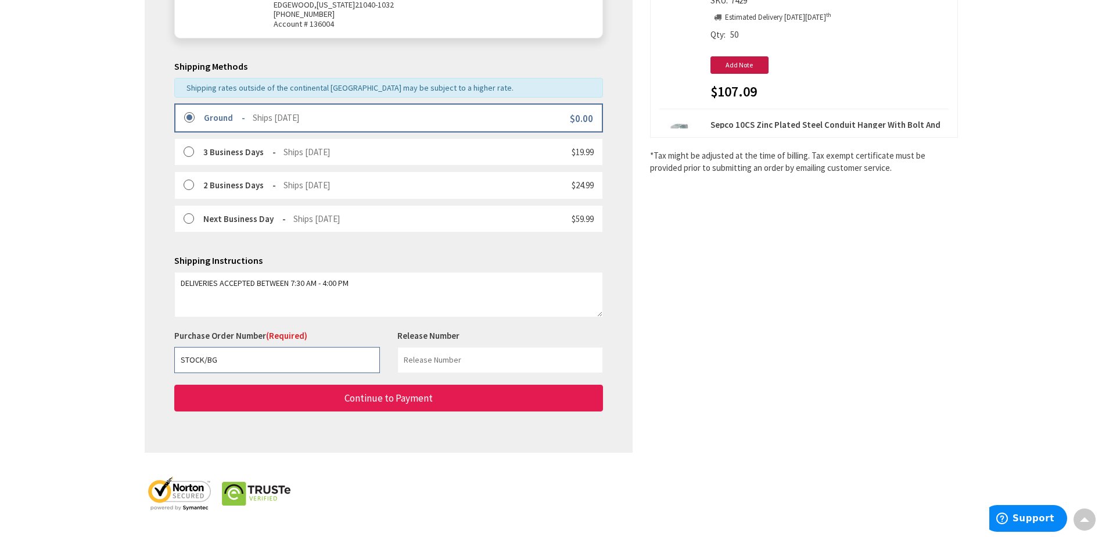
type input "STOCK/BG"
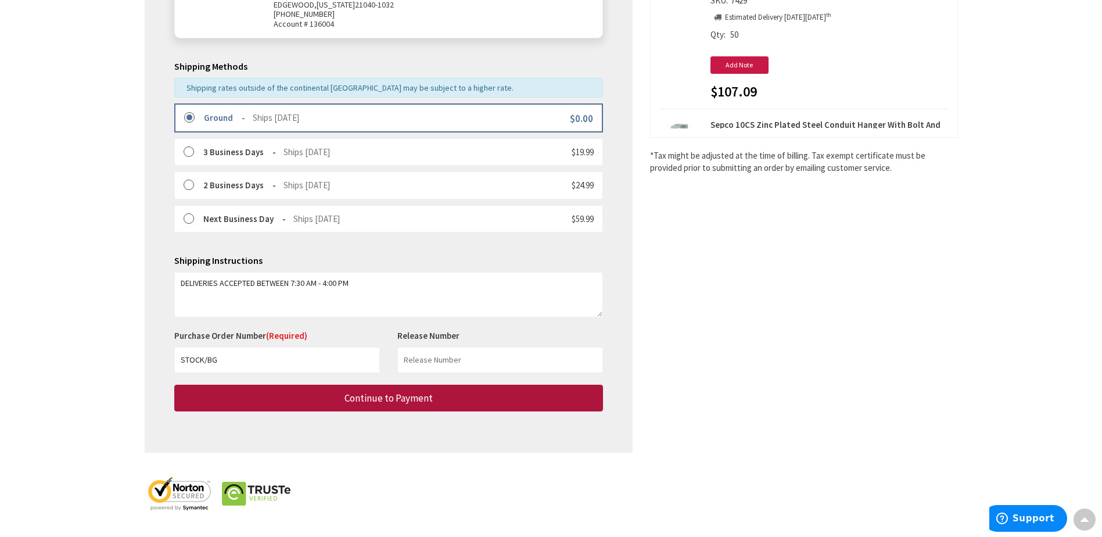
click at [387, 399] on span "Continue to Payment" at bounding box center [389, 398] width 88 height 13
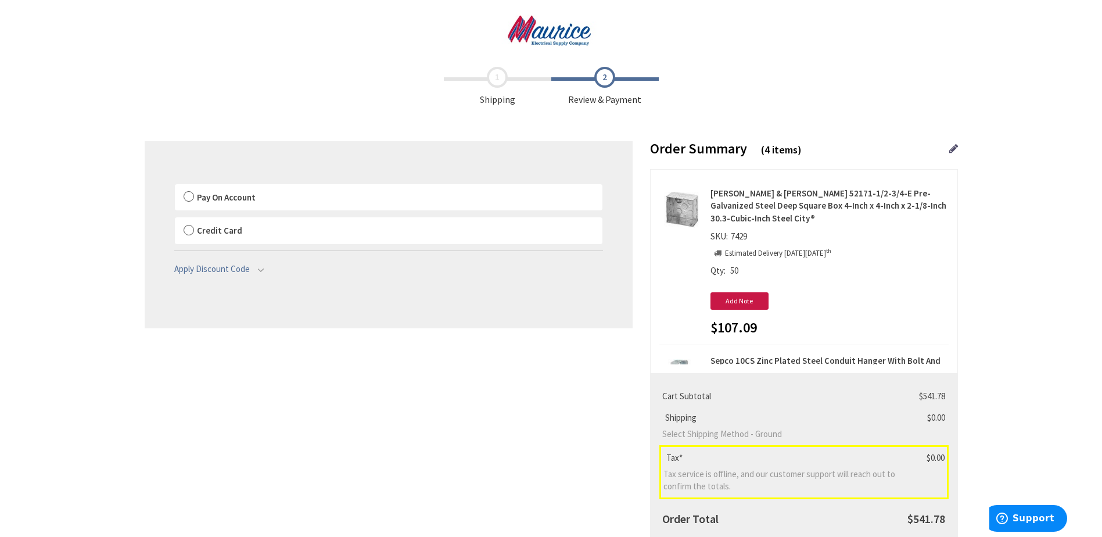
click at [188, 195] on label "Pay On Account" at bounding box center [389, 197] width 428 height 27
click at [175, 186] on input "Pay On Account" at bounding box center [175, 186] width 0 height 0
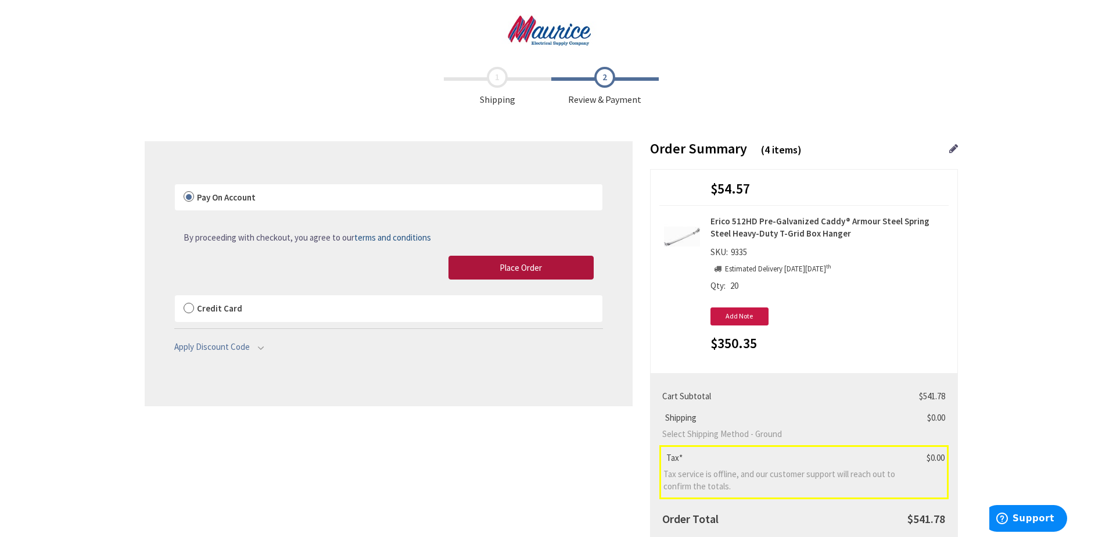
click at [520, 263] on span "Place Order" at bounding box center [521, 267] width 42 height 11
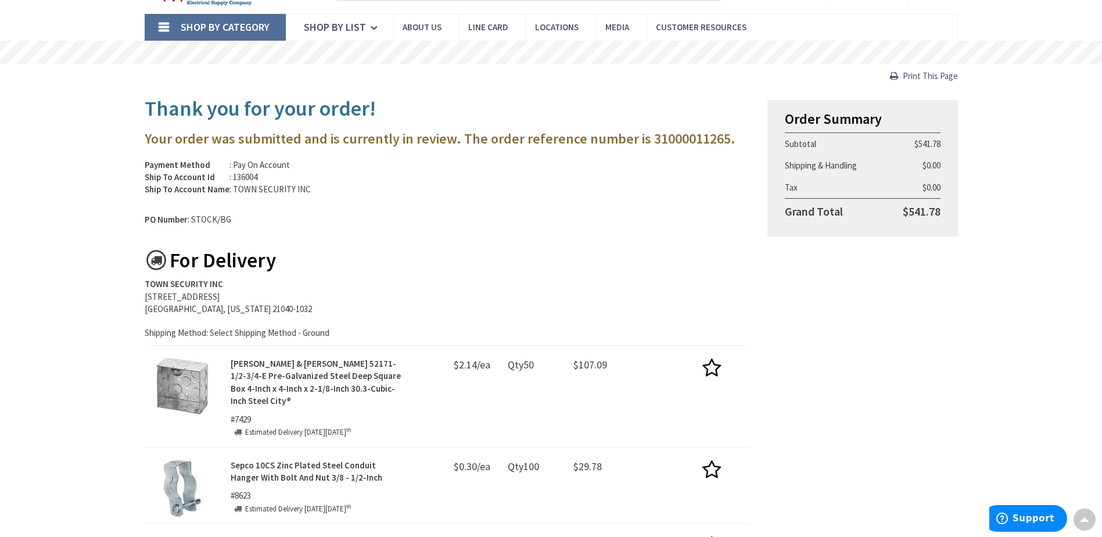
scroll to position [58, 0]
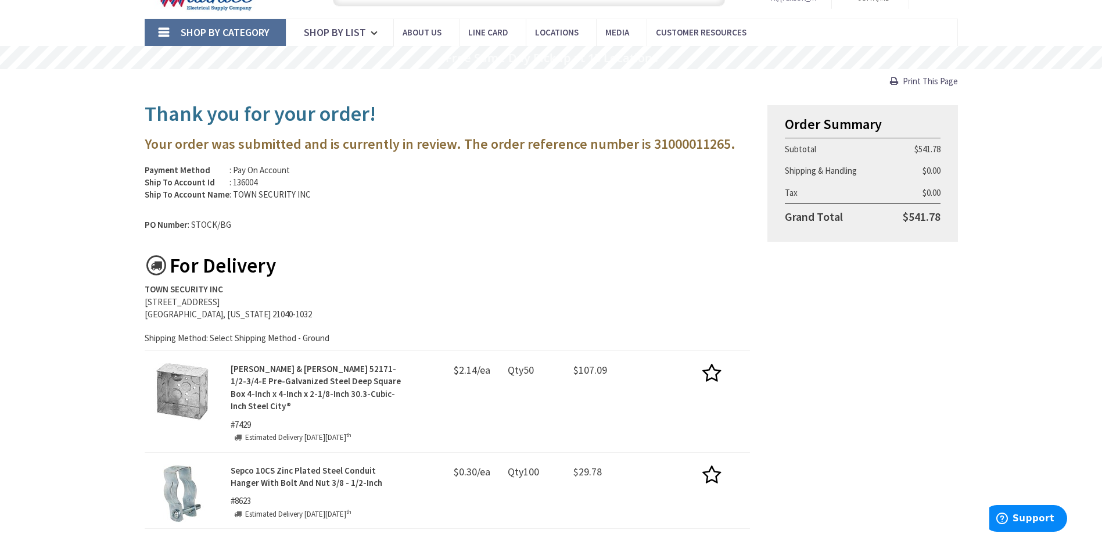
drag, startPoint x: 924, startPoint y: 80, endPoint x: 60, endPoint y: 505, distance: 963.7
click at [924, 80] on span "Print This Page" at bounding box center [930, 81] width 55 height 11
